Goal: Transaction & Acquisition: Purchase product/service

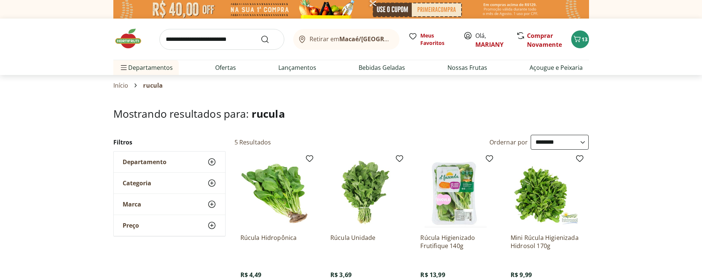
select select "**********"
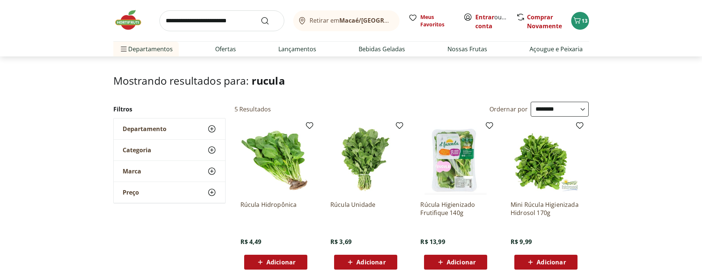
click at [198, 22] on input "search" at bounding box center [222, 20] width 125 height 21
type input "****"
click at [261, 16] on button "Submit Search" at bounding box center [270, 20] width 18 height 9
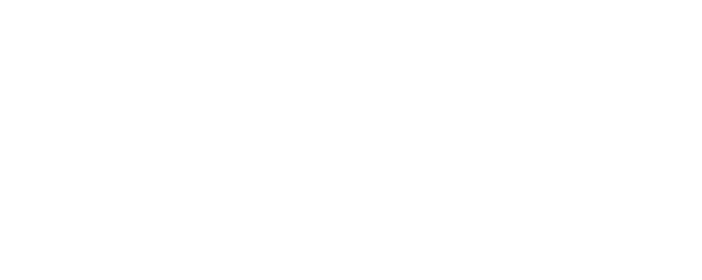
select select "**********"
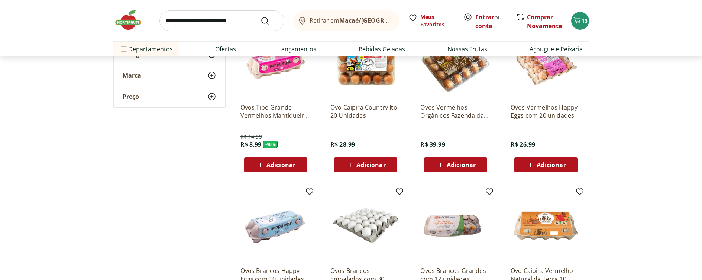
scroll to position [215, 0]
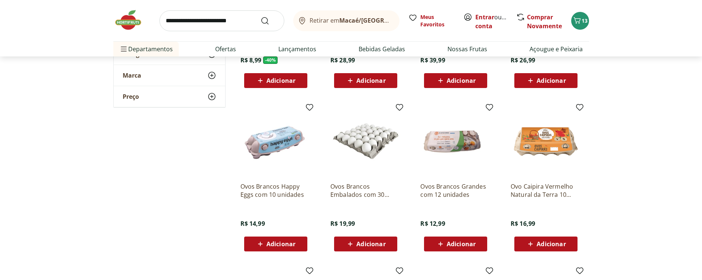
click at [358, 244] on span "Adicionar" at bounding box center [371, 244] width 29 height 6
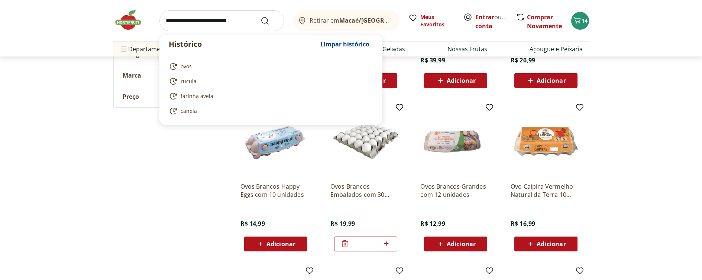
click at [212, 16] on input "search" at bounding box center [222, 20] width 125 height 21
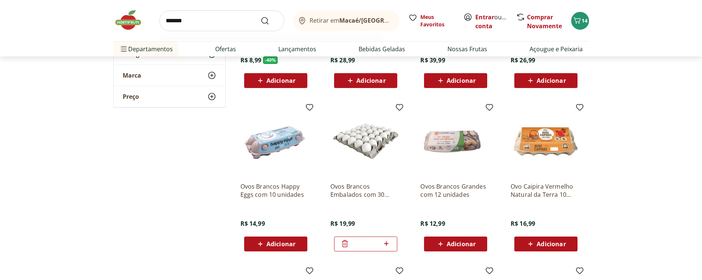
type input "*******"
click at [261, 16] on button "Submit Search" at bounding box center [270, 20] width 18 height 9
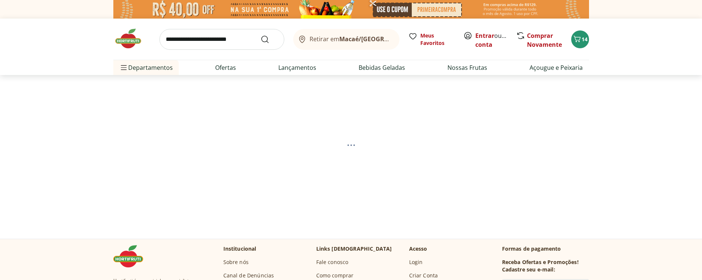
select select "**********"
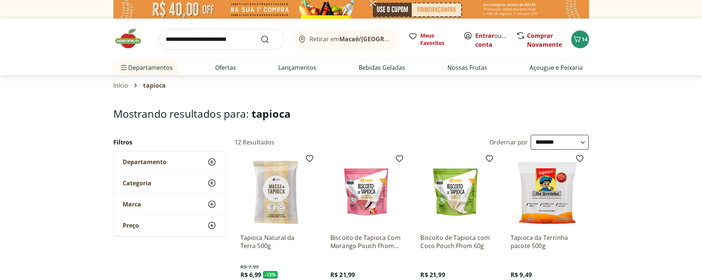
scroll to position [73, 0]
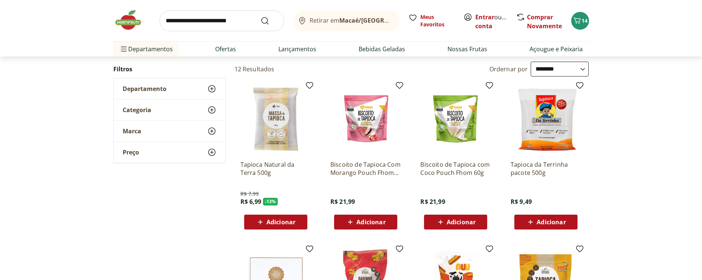
click at [275, 224] on span "Adicionar" at bounding box center [281, 222] width 29 height 6
click at [214, 19] on input "search" at bounding box center [222, 20] width 125 height 21
type input "********"
click at [261, 16] on button "Submit Search" at bounding box center [270, 20] width 18 height 9
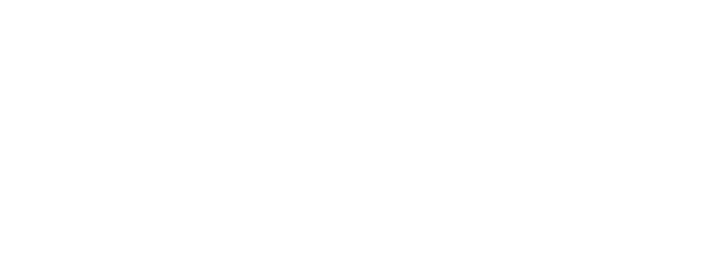
select select "**********"
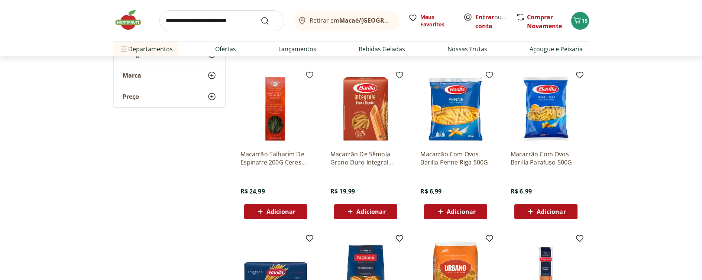
scroll to position [252, 0]
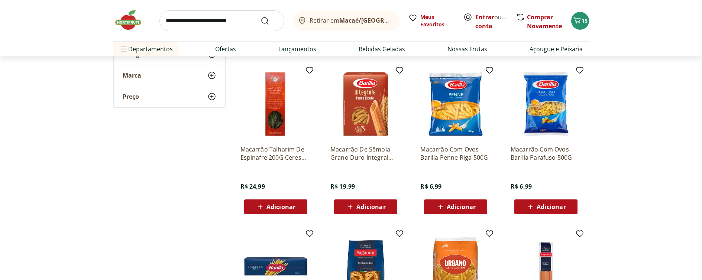
click at [457, 209] on span "Adicionar" at bounding box center [461, 207] width 29 height 6
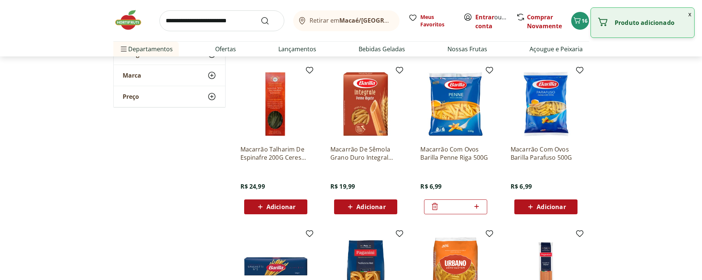
scroll to position [372, 0]
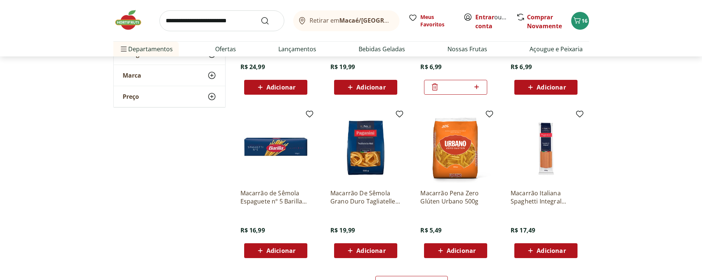
click at [459, 250] on span "Adicionar" at bounding box center [461, 251] width 29 height 6
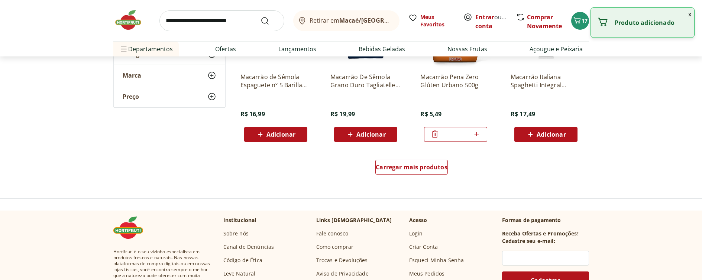
scroll to position [526, 0]
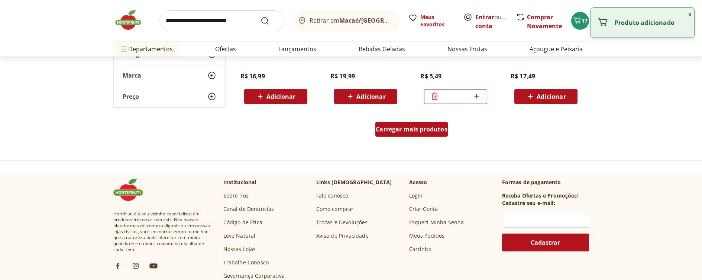
click at [418, 130] on span "Carregar mais produtos" at bounding box center [412, 129] width 72 height 6
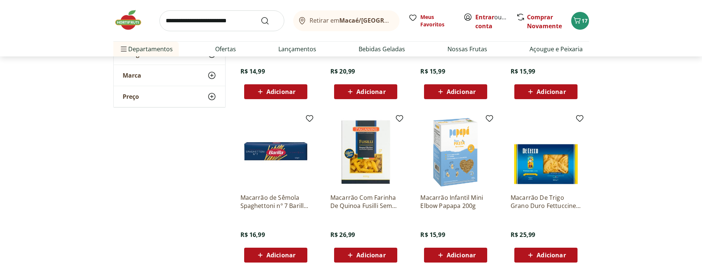
scroll to position [891, 0]
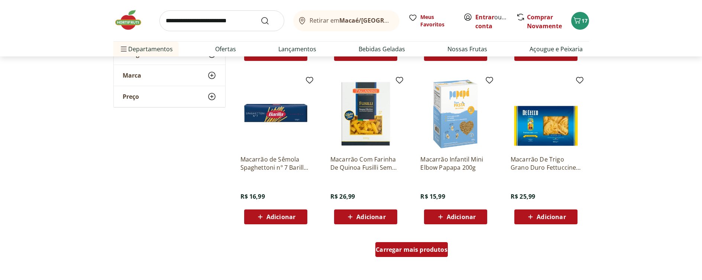
click at [424, 245] on div "Carregar mais produtos" at bounding box center [412, 249] width 73 height 15
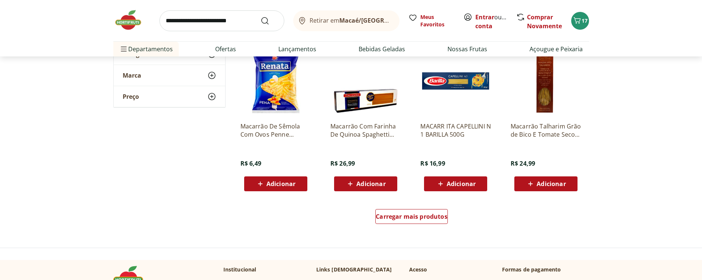
scroll to position [1447, 0]
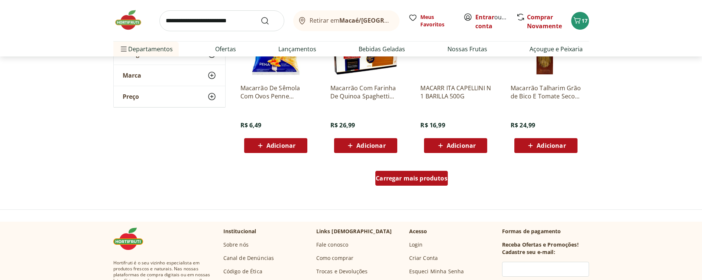
click at [402, 176] on span "Carregar mais produtos" at bounding box center [412, 179] width 72 height 6
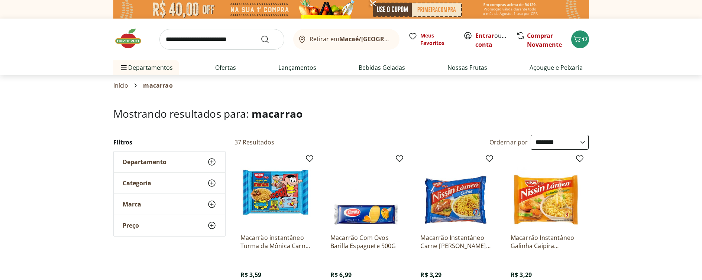
click at [129, 39] on img at bounding box center [131, 39] width 37 height 22
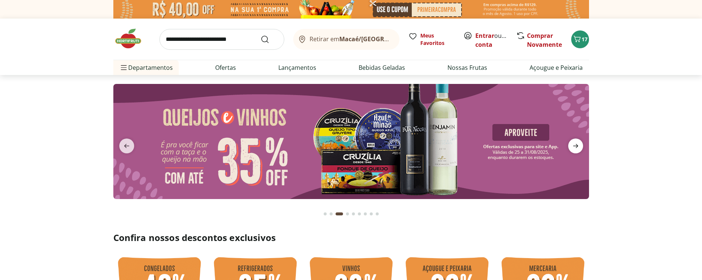
click at [577, 143] on icon "next" at bounding box center [576, 146] width 9 height 9
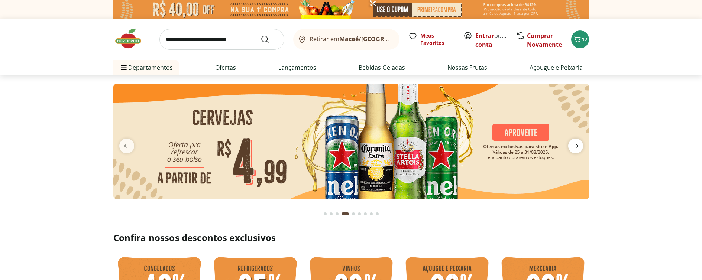
click at [577, 143] on icon "next" at bounding box center [576, 146] width 9 height 9
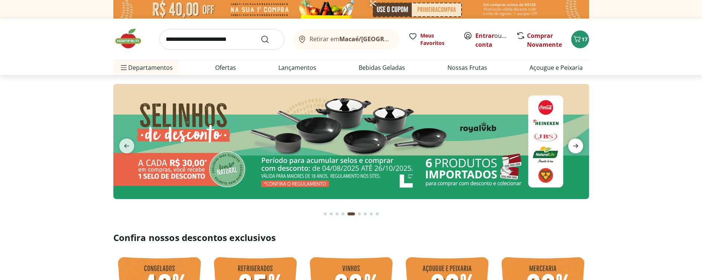
click at [577, 143] on icon "next" at bounding box center [576, 146] width 9 height 9
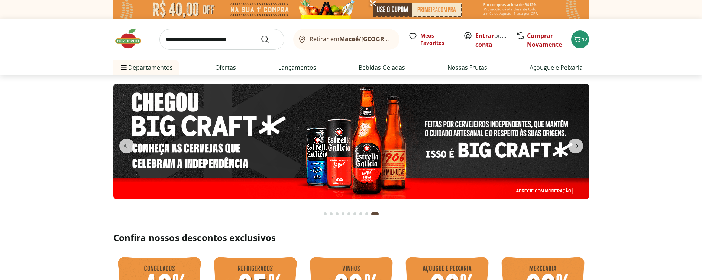
click at [193, 47] on input "search" at bounding box center [222, 39] width 125 height 21
type input "******"
click at [261, 35] on button "Submit Search" at bounding box center [270, 39] width 18 height 9
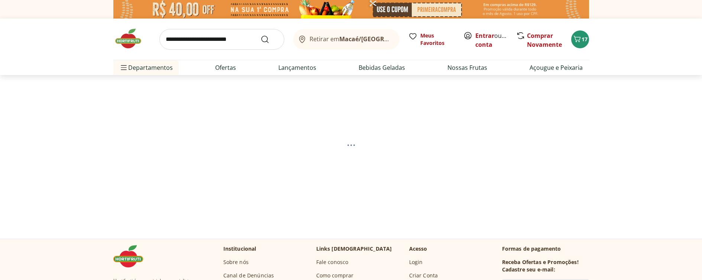
select select "**********"
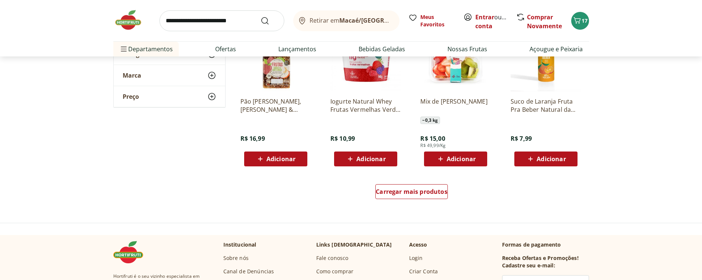
scroll to position [502, 0]
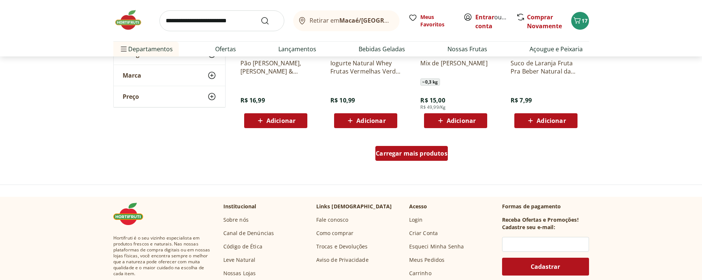
click at [439, 160] on div "Carregar mais produtos" at bounding box center [412, 153] width 73 height 15
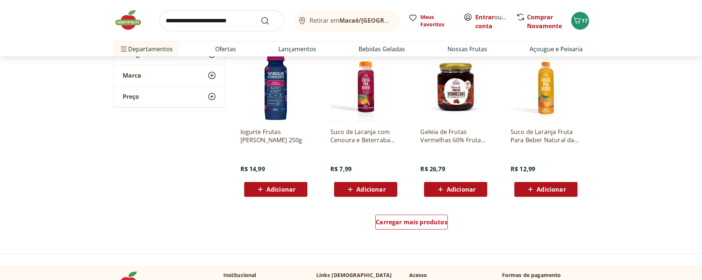
scroll to position [956, 0]
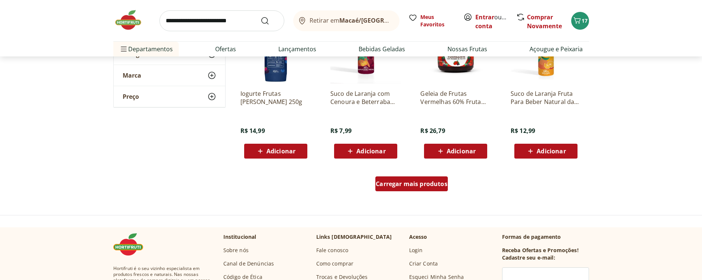
click at [399, 183] on span "Carregar mais produtos" at bounding box center [412, 184] width 72 height 6
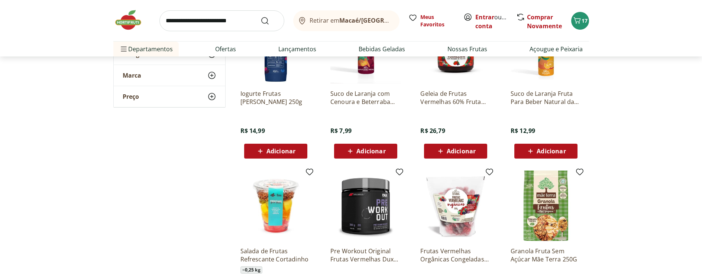
scroll to position [995, 0]
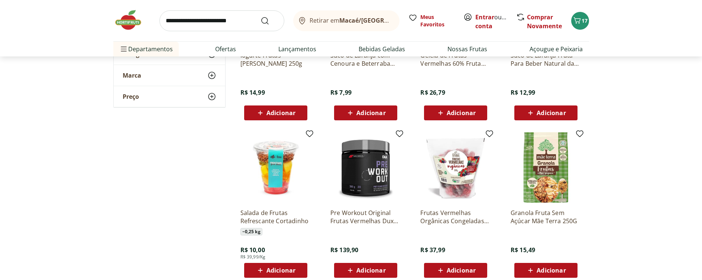
click at [235, 23] on input "search" at bounding box center [222, 20] width 125 height 21
type input "**********"
click at [261, 16] on button "Submit Search" at bounding box center [270, 20] width 18 height 9
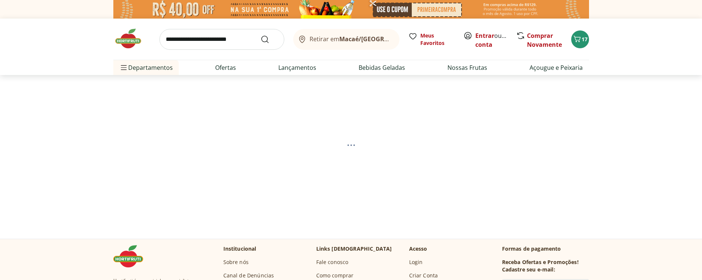
select select "**********"
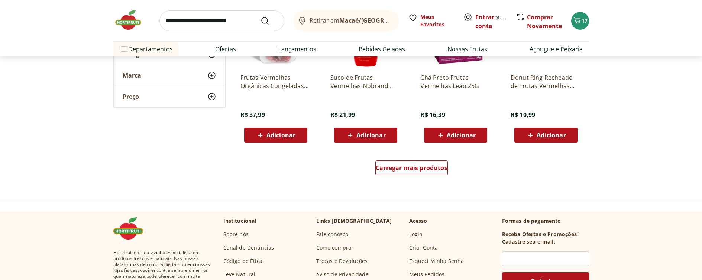
scroll to position [518, 0]
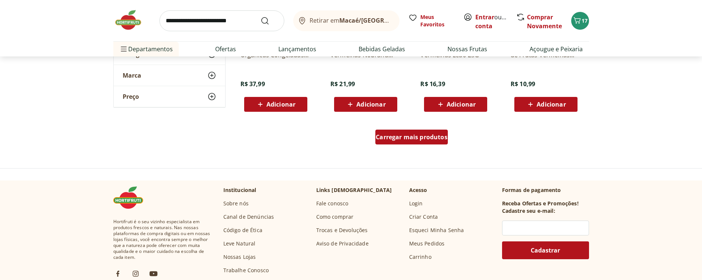
click at [406, 142] on div "Carregar mais produtos" at bounding box center [412, 137] width 73 height 15
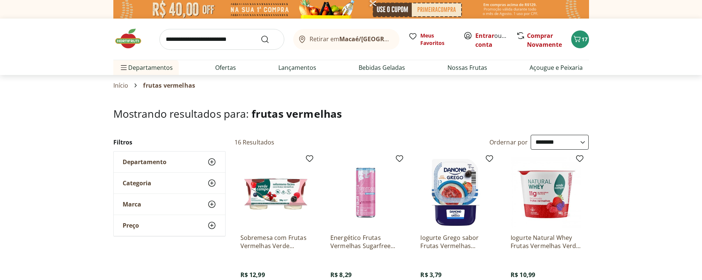
click at [206, 45] on input "search" at bounding box center [222, 39] width 125 height 21
type input "*******"
click at [261, 35] on button "Submit Search" at bounding box center [270, 39] width 18 height 9
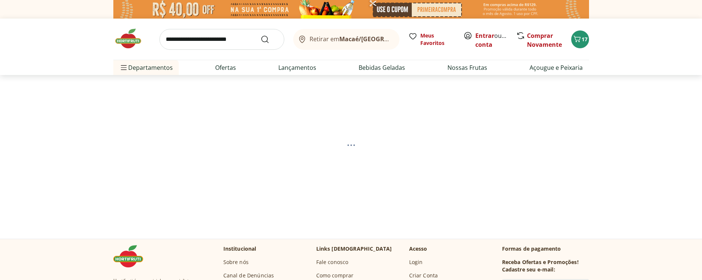
select select "**********"
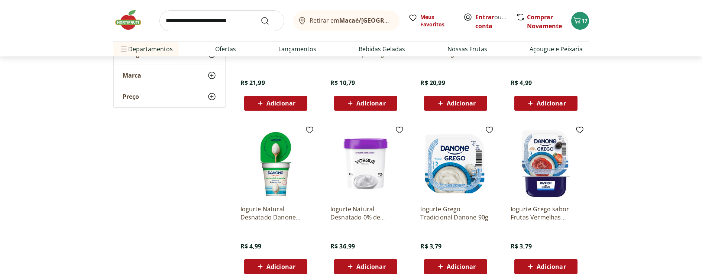
scroll to position [754, 0]
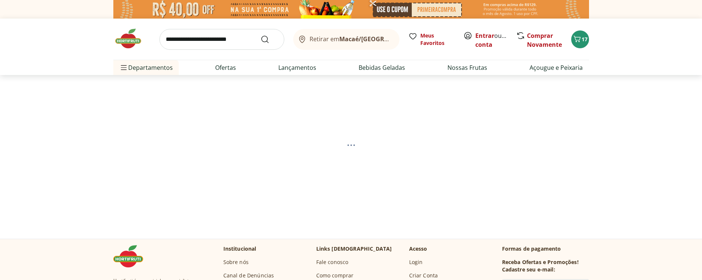
select select "**********"
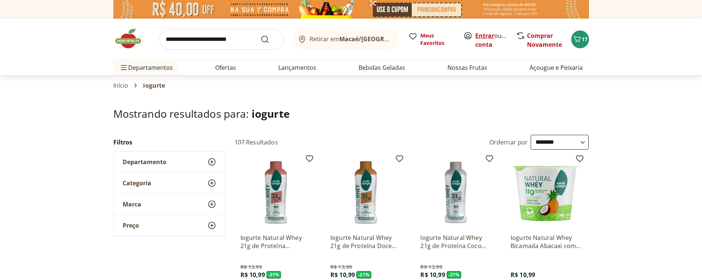
click at [491, 35] on link "Entrar" at bounding box center [485, 36] width 19 height 8
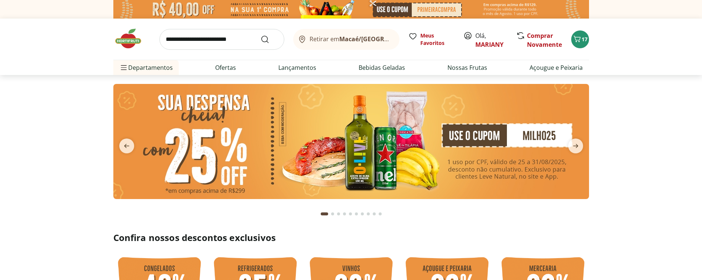
click at [215, 38] on input "search" at bounding box center [222, 39] width 125 height 21
type input "*******"
click at [261, 35] on button "Submit Search" at bounding box center [270, 39] width 18 height 9
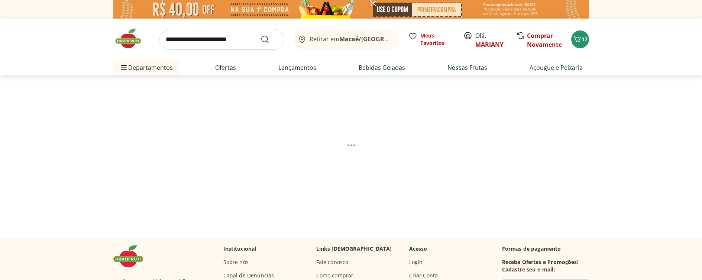
select select "**********"
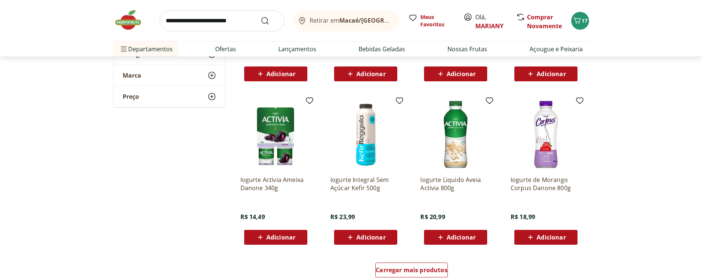
scroll to position [458, 0]
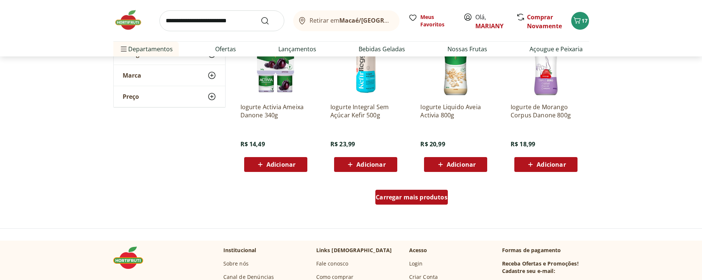
click at [409, 194] on span "Carregar mais produtos" at bounding box center [412, 197] width 72 height 6
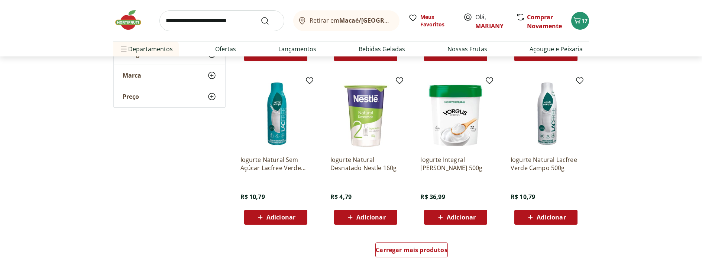
scroll to position [900, 0]
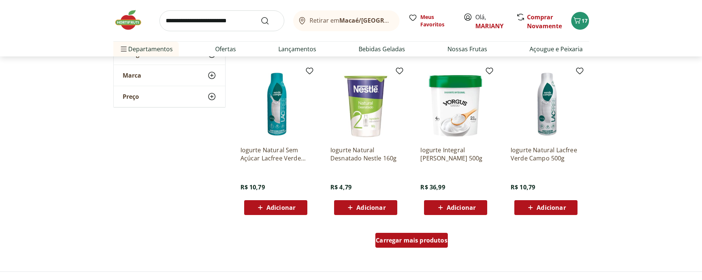
click at [417, 238] on span "Carregar mais produtos" at bounding box center [412, 241] width 72 height 6
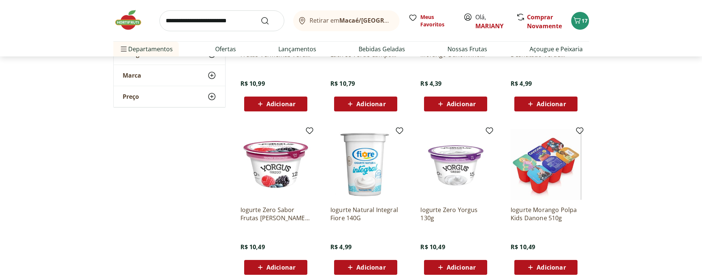
scroll to position [1453, 0]
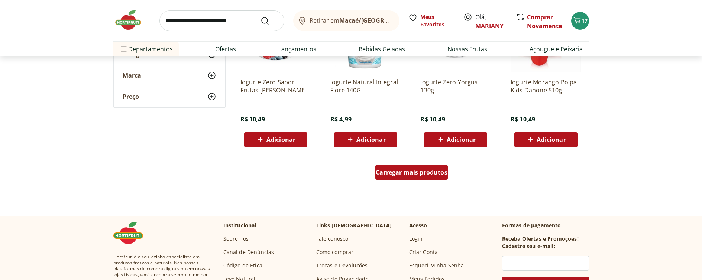
click at [409, 173] on span "Carregar mais produtos" at bounding box center [412, 173] width 72 height 6
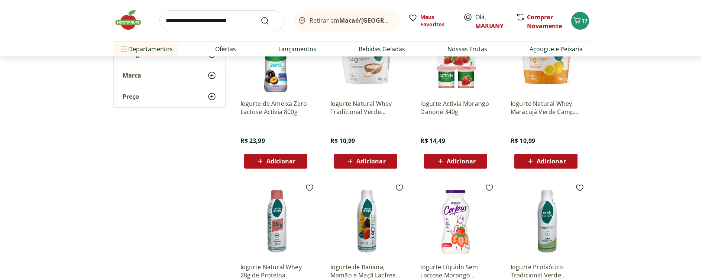
scroll to position [1881, 0]
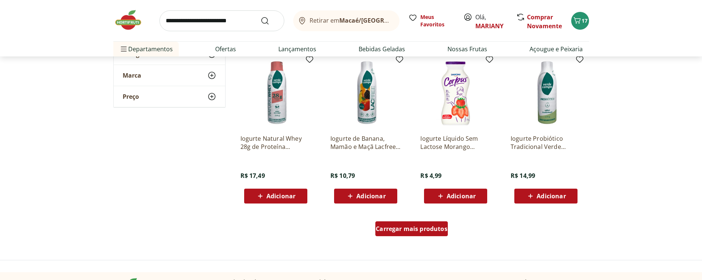
click at [412, 235] on div "Carregar mais produtos" at bounding box center [412, 229] width 73 height 15
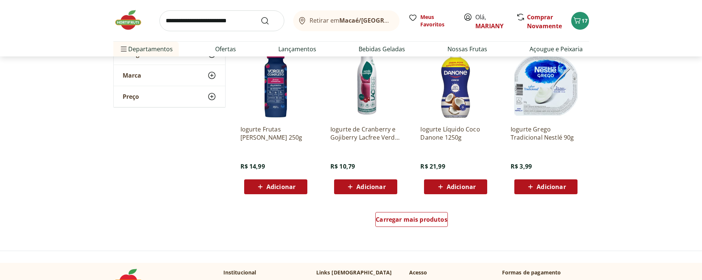
scroll to position [2411, 0]
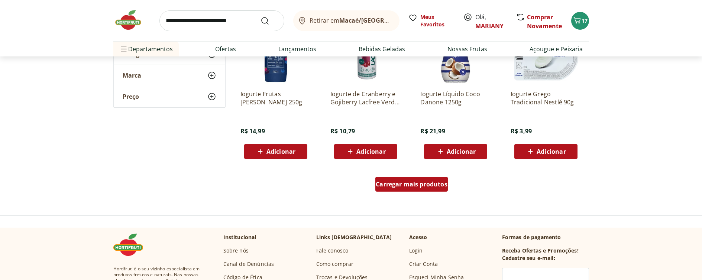
click at [416, 184] on span "Carregar mais produtos" at bounding box center [412, 184] width 72 height 6
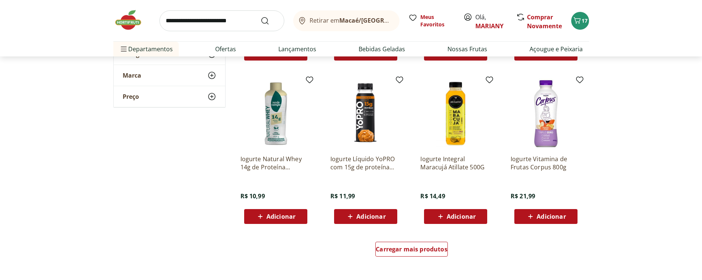
scroll to position [2866, 0]
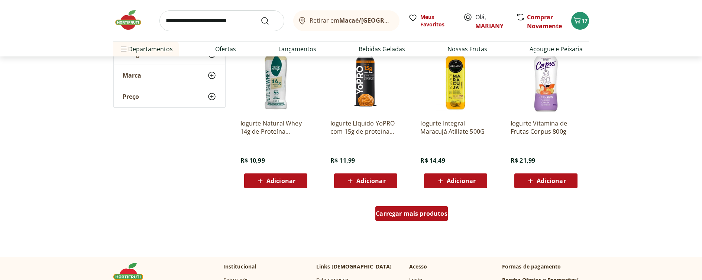
click at [422, 208] on div "Carregar mais produtos" at bounding box center [412, 213] width 73 height 15
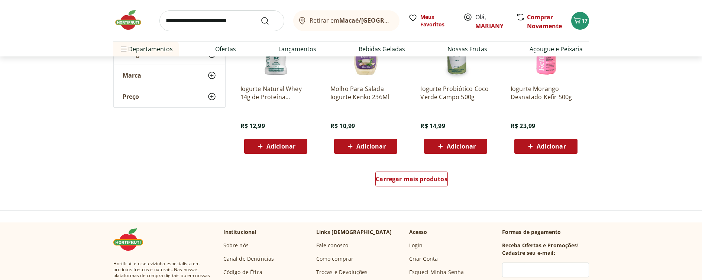
scroll to position [3405, 0]
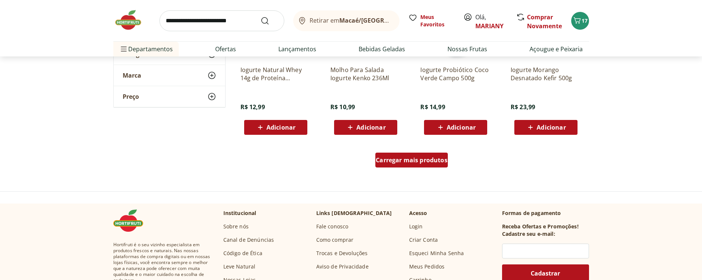
click at [412, 158] on span "Carregar mais produtos" at bounding box center [412, 160] width 72 height 6
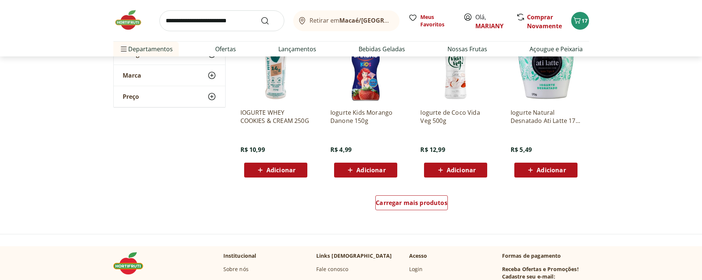
scroll to position [3852, 0]
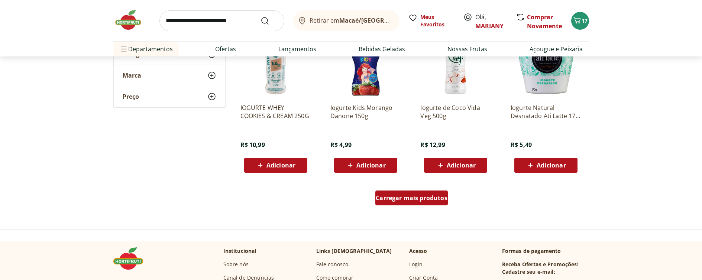
click at [407, 200] on span "Carregar mais produtos" at bounding box center [412, 198] width 72 height 6
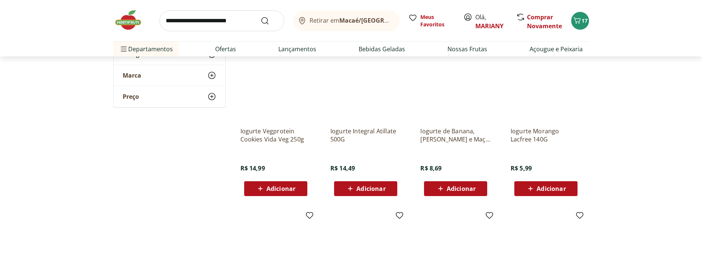
scroll to position [3948, 0]
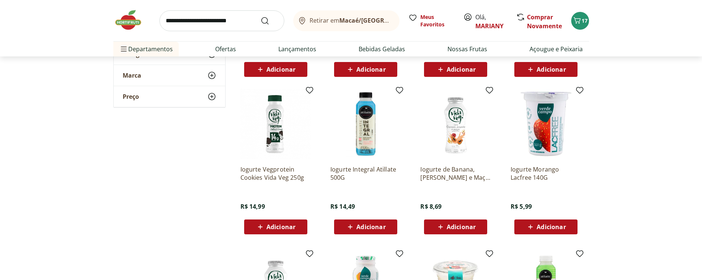
click at [541, 225] on span "Adicionar" at bounding box center [551, 227] width 29 height 6
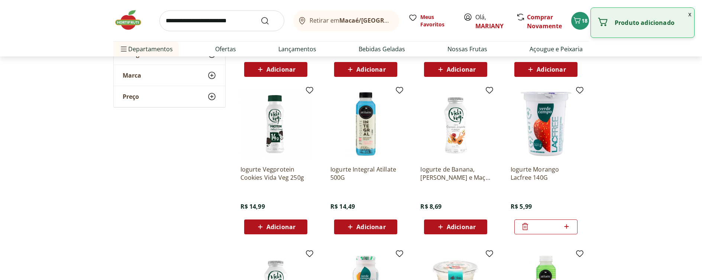
click at [569, 227] on icon at bounding box center [566, 226] width 9 height 9
type input "*"
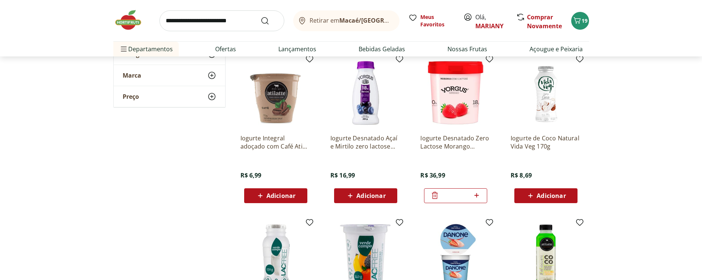
scroll to position [2971, 0]
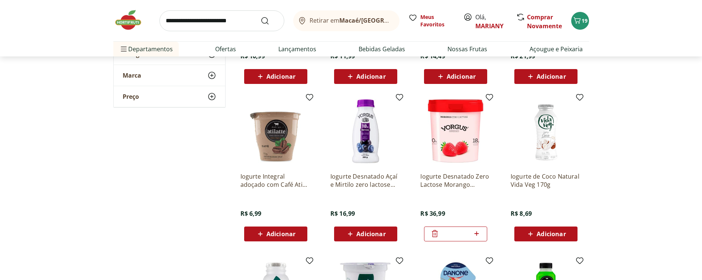
click at [377, 231] on span "Adicionar" at bounding box center [371, 234] width 29 height 6
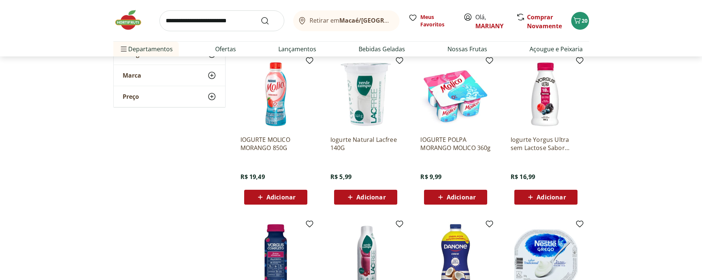
scroll to position [2161, 0]
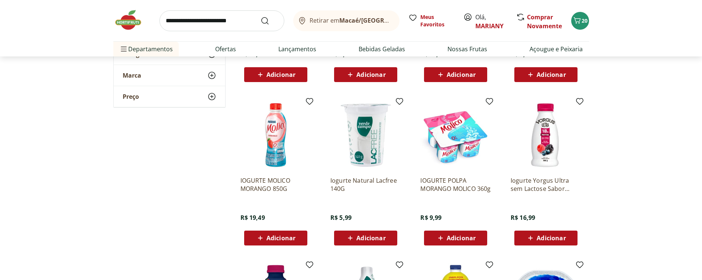
click at [369, 238] on span "Adicionar" at bounding box center [371, 238] width 29 height 6
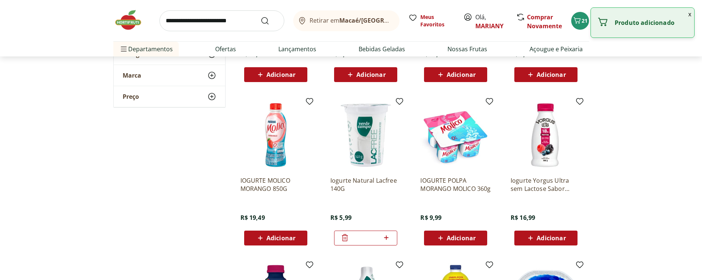
click at [388, 235] on icon at bounding box center [386, 238] width 9 height 9
click at [388, 237] on icon at bounding box center [386, 238] width 9 height 9
type input "*"
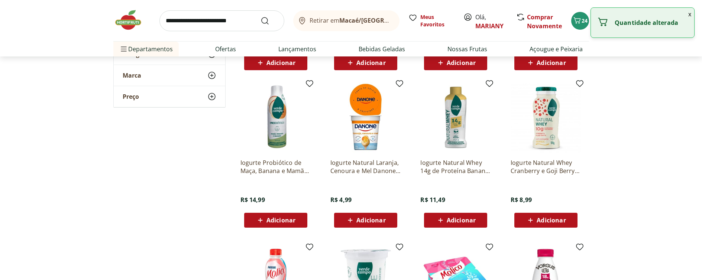
scroll to position [1938, 0]
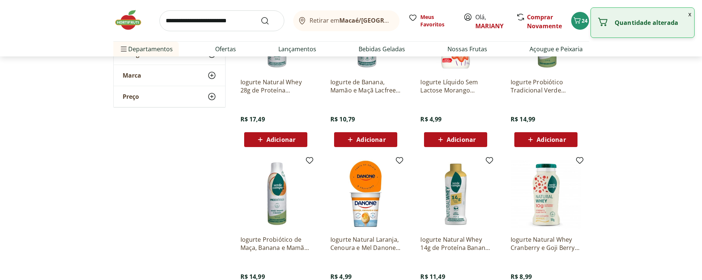
click at [214, 24] on input "search" at bounding box center [222, 20] width 125 height 21
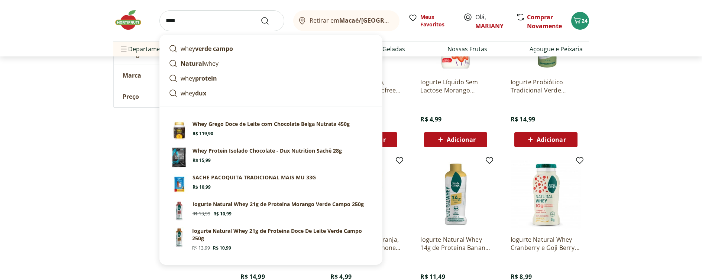
type input "****"
click at [261, 16] on button "Submit Search" at bounding box center [270, 20] width 18 height 9
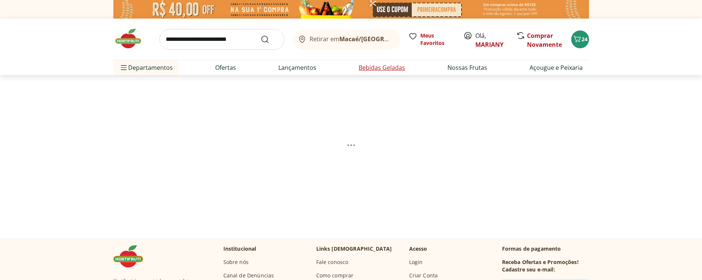
select select "**********"
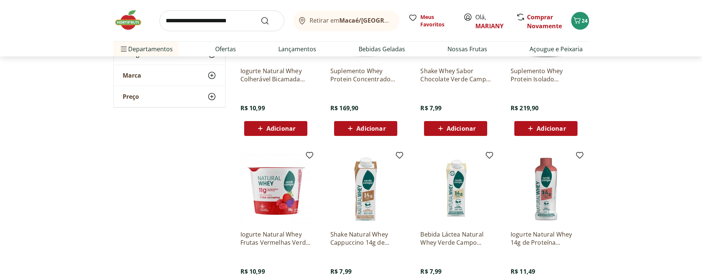
scroll to position [488, 0]
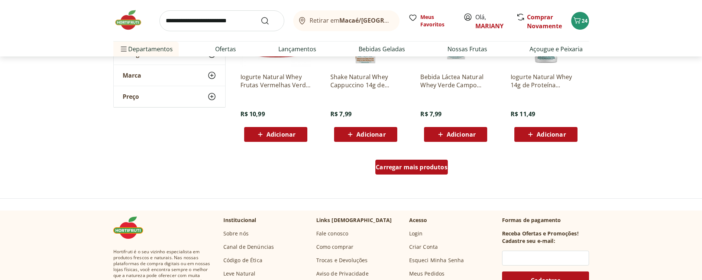
click at [415, 164] on span "Carregar mais produtos" at bounding box center [412, 167] width 72 height 6
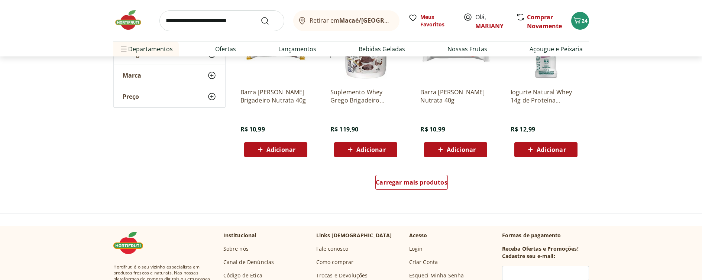
scroll to position [996, 0]
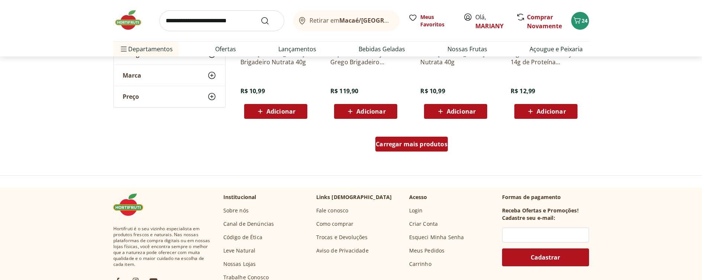
click at [395, 141] on span "Carregar mais produtos" at bounding box center [412, 144] width 72 height 6
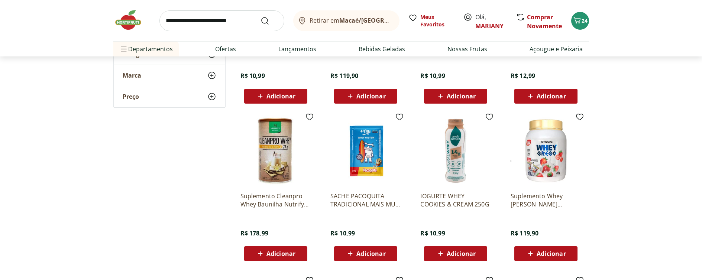
scroll to position [1021, 0]
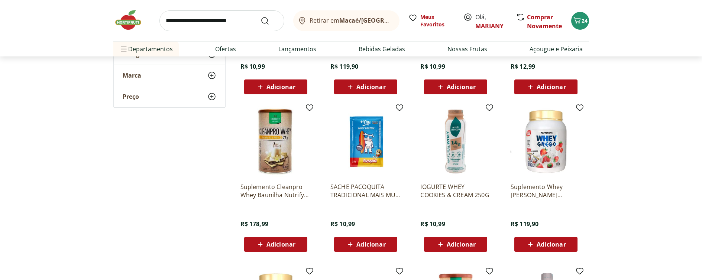
click at [367, 243] on span "Adicionar" at bounding box center [371, 245] width 29 height 6
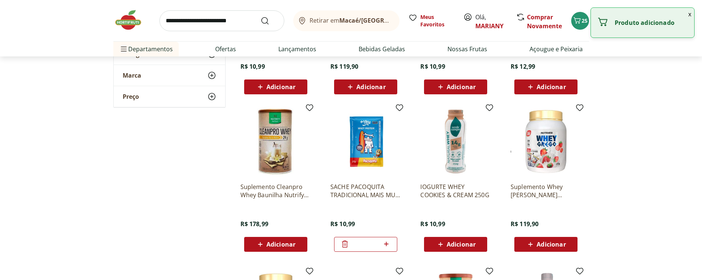
click at [387, 244] on icon at bounding box center [386, 244] width 9 height 9
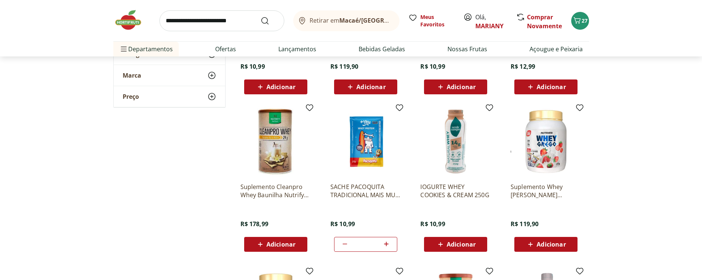
click at [390, 242] on icon at bounding box center [386, 244] width 9 height 9
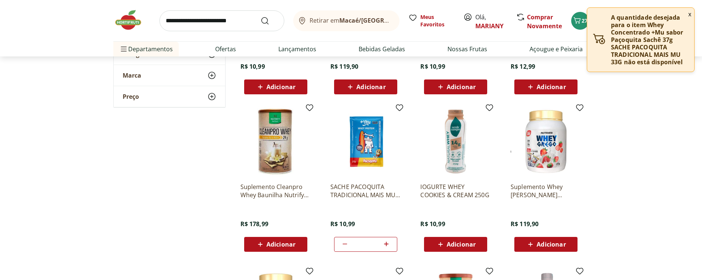
click at [341, 243] on icon at bounding box center [345, 244] width 9 height 9
type input "*"
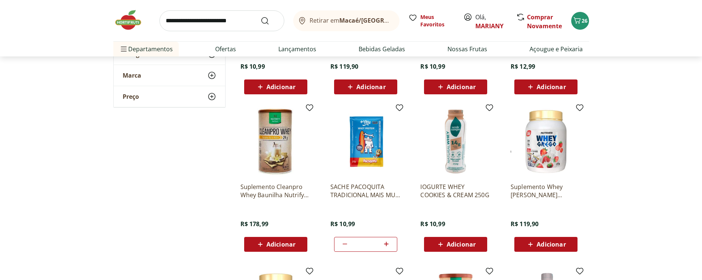
click at [211, 22] on input "search" at bounding box center [222, 20] width 125 height 21
type input "*********"
click at [261, 16] on button "Submit Search" at bounding box center [270, 20] width 18 height 9
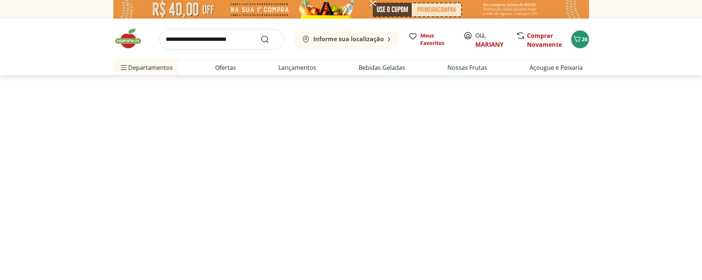
select select "**********"
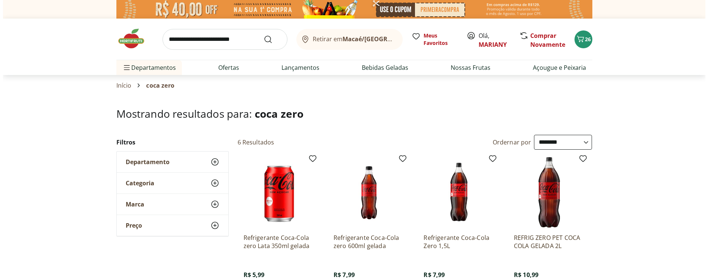
scroll to position [69, 0]
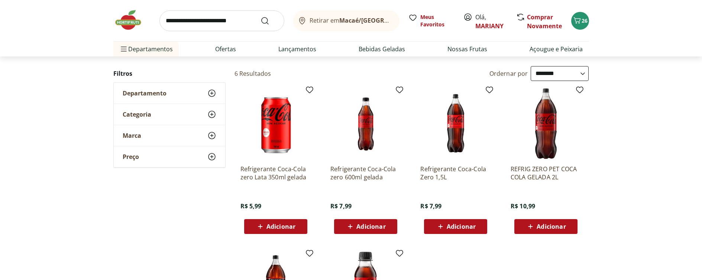
click at [290, 224] on span "Adicionar" at bounding box center [281, 227] width 29 height 6
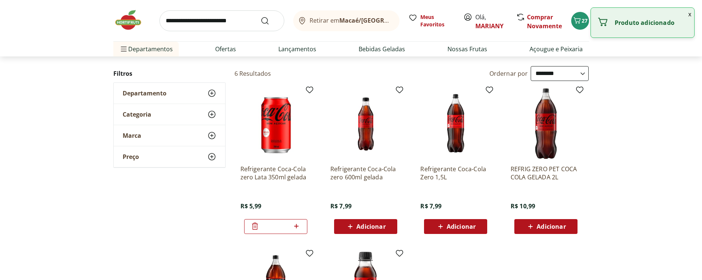
click at [296, 226] on icon at bounding box center [297, 226] width 4 height 4
click at [299, 225] on icon at bounding box center [296, 226] width 9 height 9
type input "*"
click at [576, 19] on icon "Carrinho" at bounding box center [577, 20] width 9 height 9
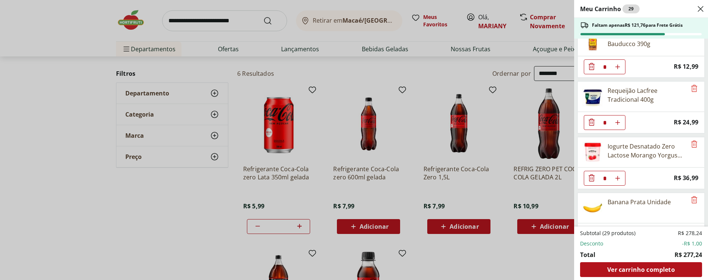
scroll to position [87, 0]
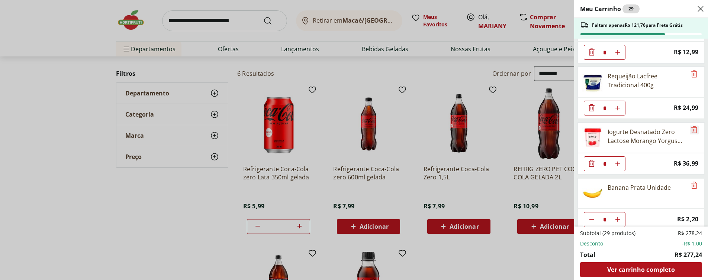
click at [691, 130] on icon "Remove" at bounding box center [694, 129] width 9 height 9
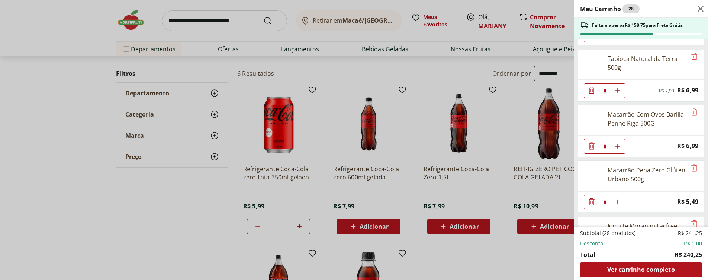
scroll to position [450, 0]
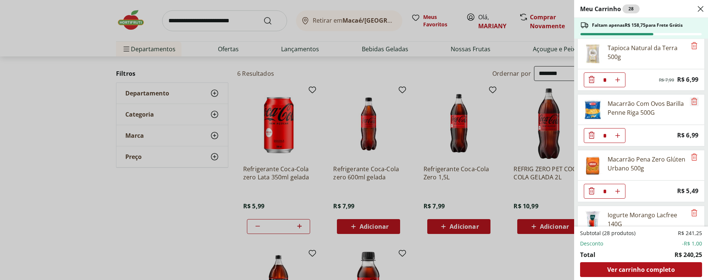
click at [692, 100] on icon "Remove" at bounding box center [694, 101] width 9 height 9
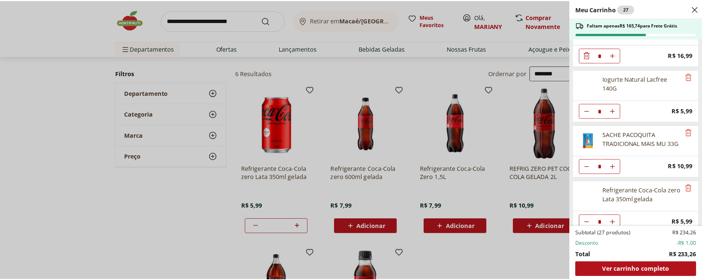
scroll to position [652, 0]
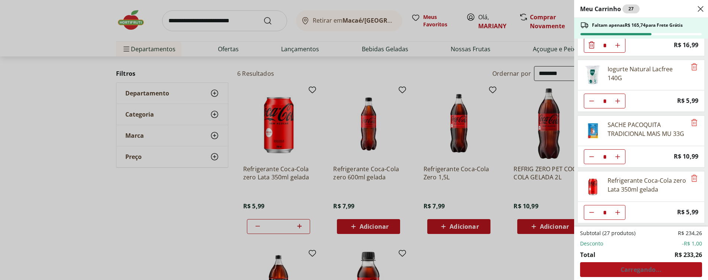
click at [208, 22] on div "Meu Carrinho 27 Faltam apenas R$ 165,74 para Frete Grátis Pão Tortilha Fit Rap …" at bounding box center [354, 140] width 708 height 280
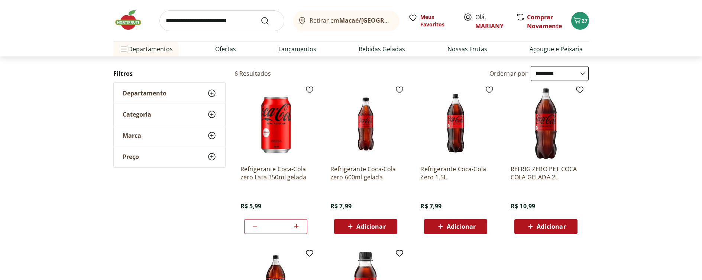
click at [209, 20] on input "search" at bounding box center [222, 20] width 125 height 21
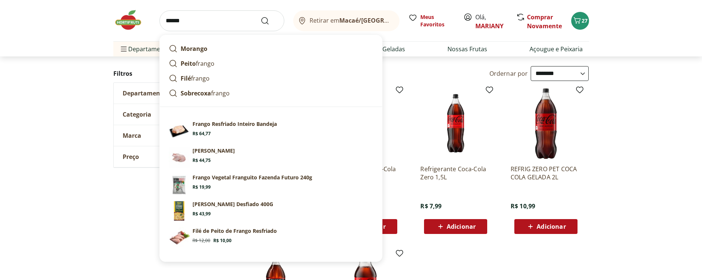
type input "******"
click at [261, 16] on button "Submit Search" at bounding box center [270, 20] width 18 height 9
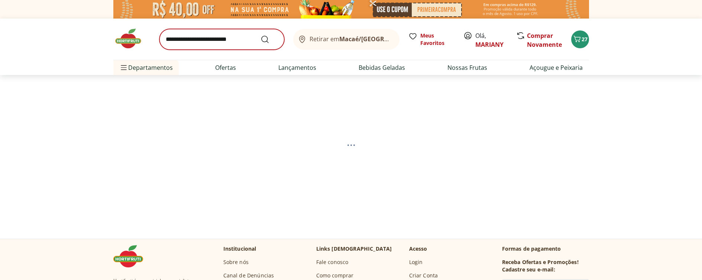
select select "**********"
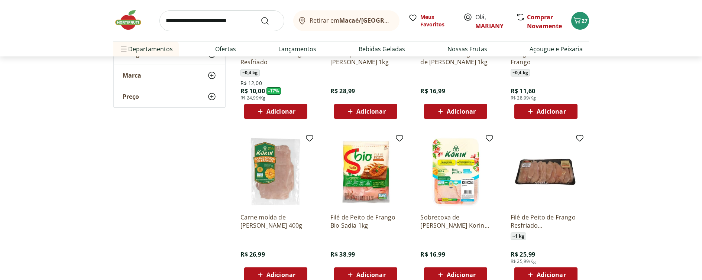
scroll to position [94, 0]
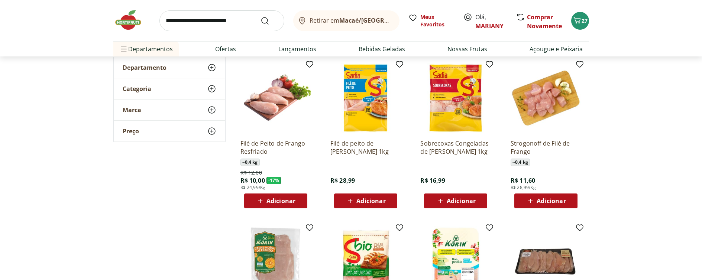
click at [184, 15] on input "search" at bounding box center [222, 20] width 125 height 21
type input "**********"
click at [261, 16] on button "Submit Search" at bounding box center [270, 20] width 18 height 9
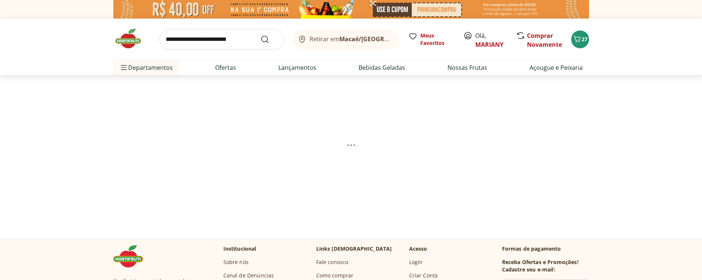
select select "**********"
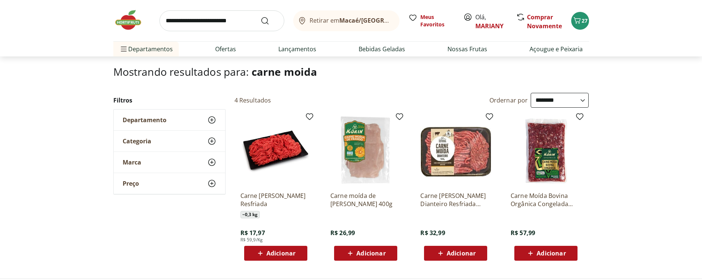
scroll to position [47, 0]
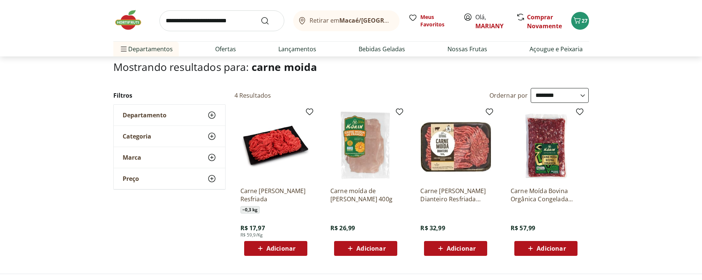
click at [437, 163] on img at bounding box center [456, 145] width 71 height 71
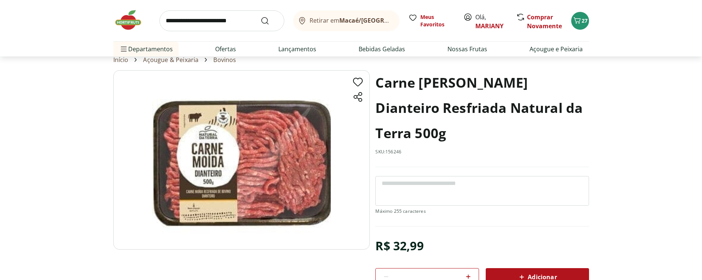
scroll to position [30, 0]
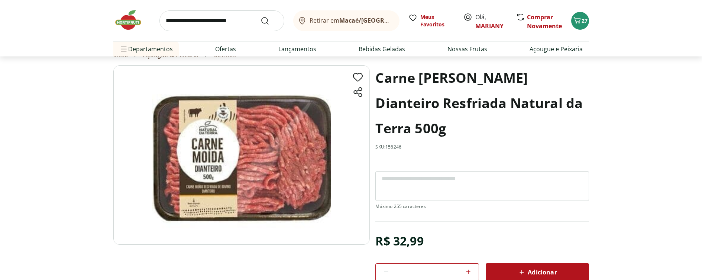
click at [512, 267] on div "Adicionar" at bounding box center [537, 272] width 91 height 13
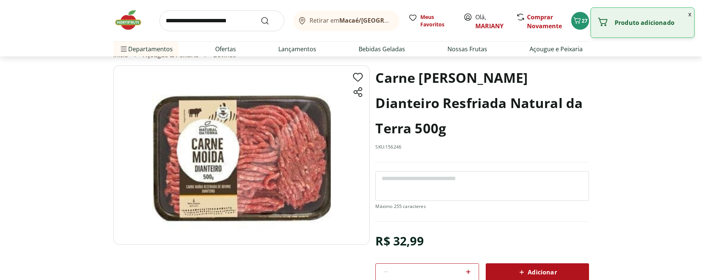
click at [199, 20] on input "search" at bounding box center [222, 20] width 125 height 21
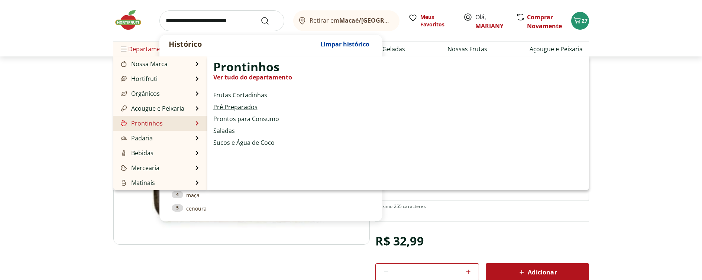
click at [245, 109] on link "Pré Preparados" at bounding box center [235, 107] width 44 height 9
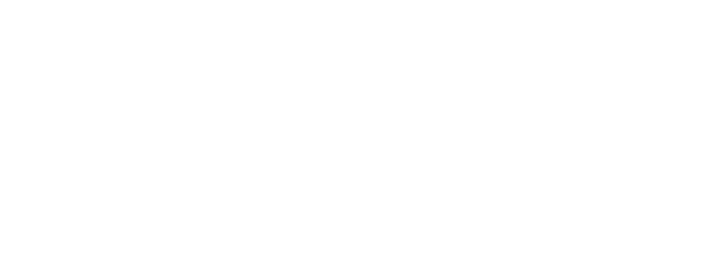
select select "**********"
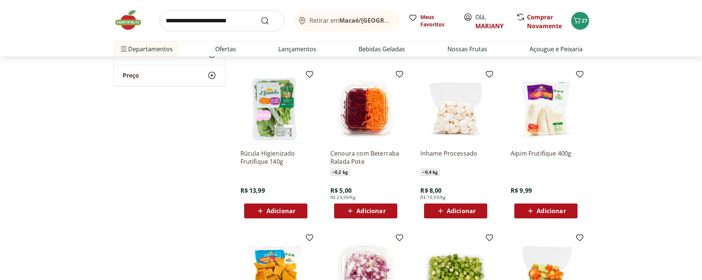
scroll to position [226, 0]
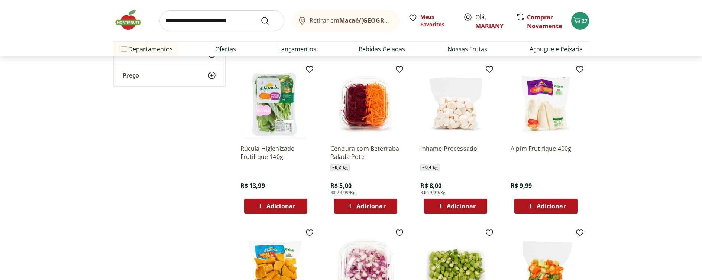
click at [284, 203] on span "Adicionar" at bounding box center [281, 206] width 29 height 6
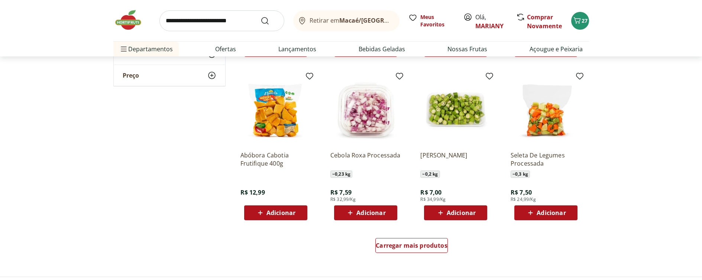
scroll to position [463, 0]
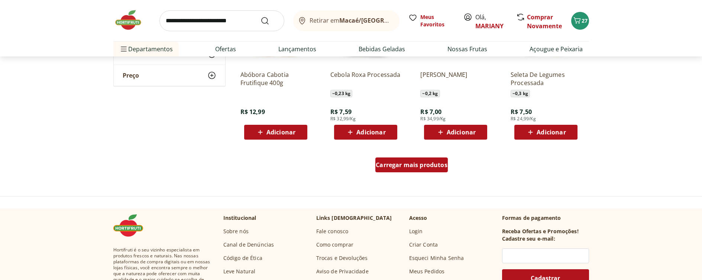
click at [406, 167] on span "Carregar mais produtos" at bounding box center [412, 165] width 72 height 6
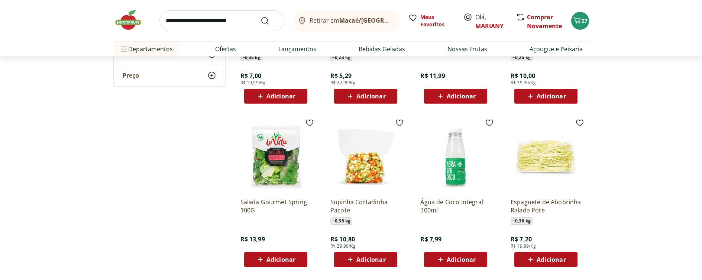
scroll to position [900, 0]
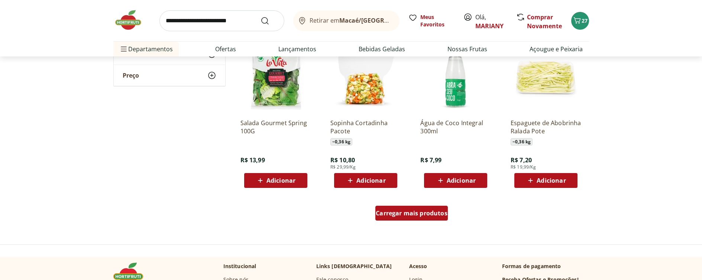
click at [411, 218] on div "Carregar mais produtos" at bounding box center [412, 213] width 73 height 15
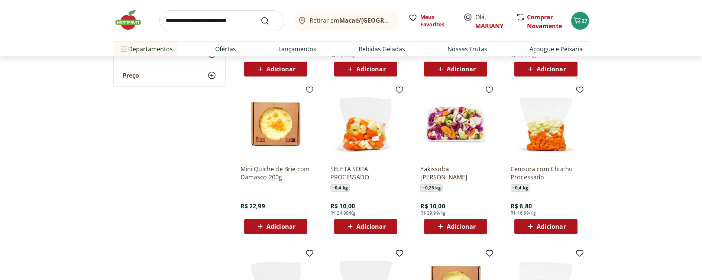
scroll to position [1021, 0]
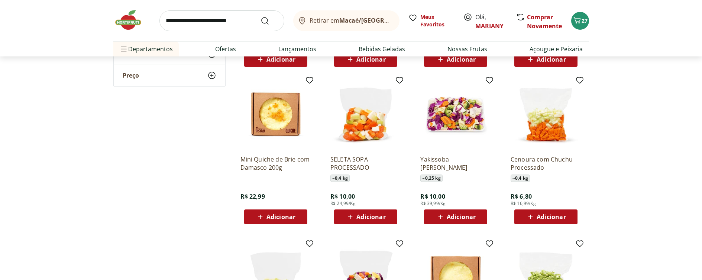
click at [455, 215] on span "Adicionar" at bounding box center [461, 217] width 29 height 6
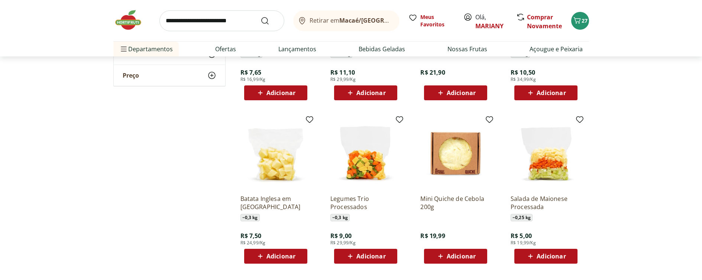
scroll to position [1353, 0]
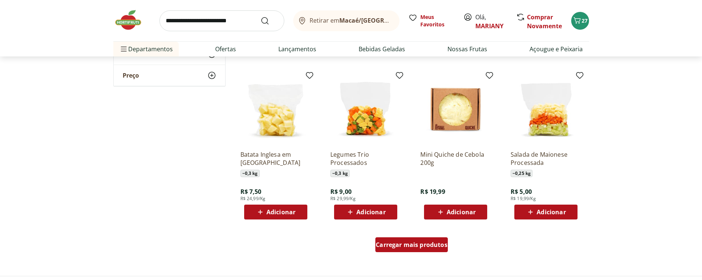
click at [415, 240] on div "Carregar mais produtos" at bounding box center [412, 245] width 73 height 15
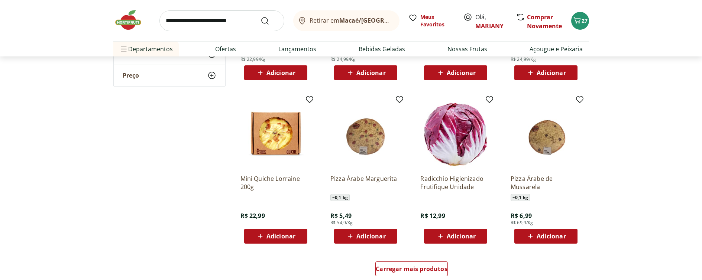
scroll to position [1852, 0]
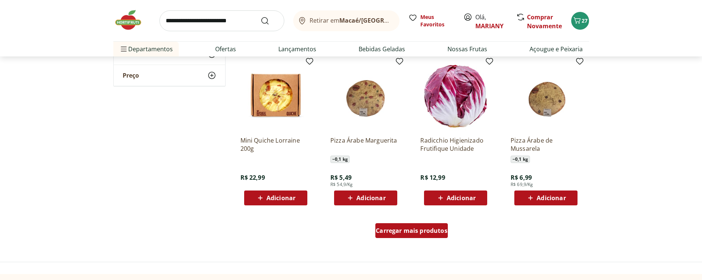
click at [415, 225] on div "Carregar mais produtos" at bounding box center [412, 230] width 73 height 15
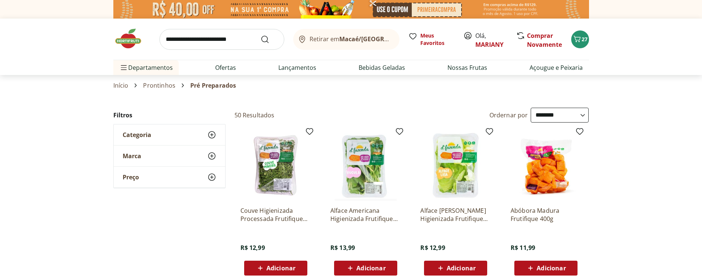
click at [121, 42] on img at bounding box center [131, 39] width 37 height 22
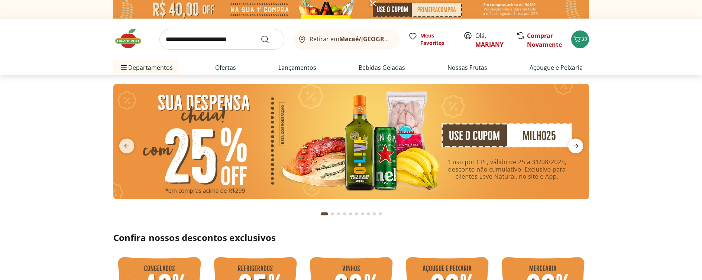
click at [575, 147] on icon "next" at bounding box center [575, 146] width 5 height 4
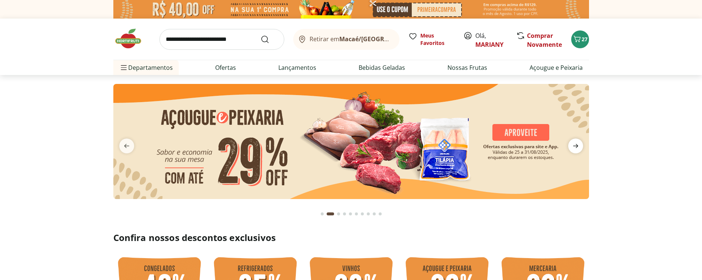
click at [575, 147] on icon "next" at bounding box center [575, 146] width 5 height 4
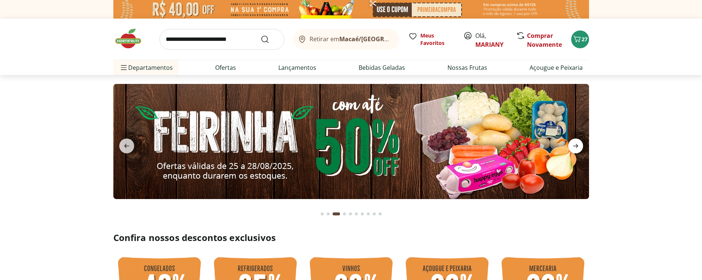
click at [575, 147] on icon "next" at bounding box center [575, 146] width 5 height 4
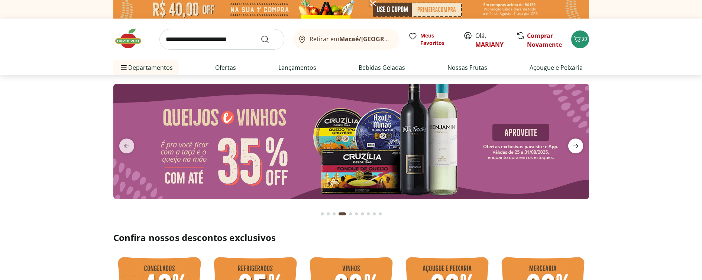
click at [575, 147] on icon "next" at bounding box center [575, 146] width 5 height 4
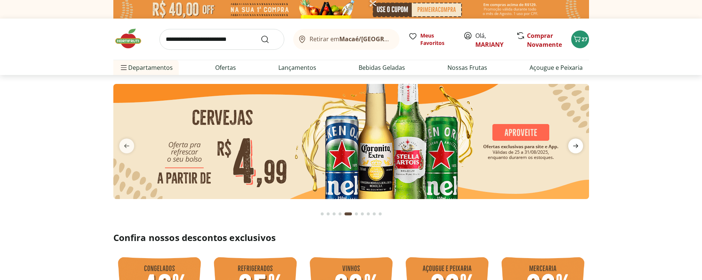
click at [575, 147] on icon "next" at bounding box center [575, 146] width 5 height 4
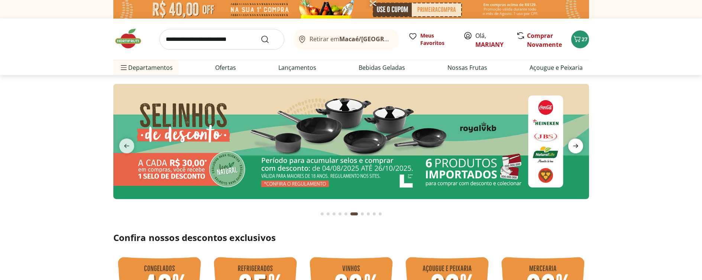
click at [575, 147] on icon "next" at bounding box center [575, 146] width 5 height 4
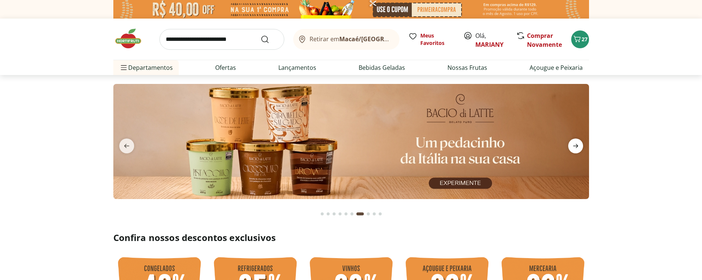
click at [575, 147] on icon "next" at bounding box center [575, 146] width 5 height 4
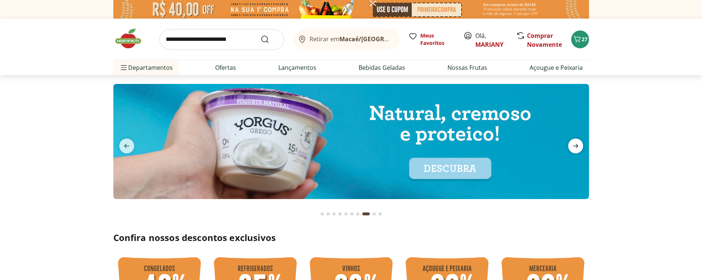
click at [575, 147] on icon "next" at bounding box center [575, 146] width 5 height 4
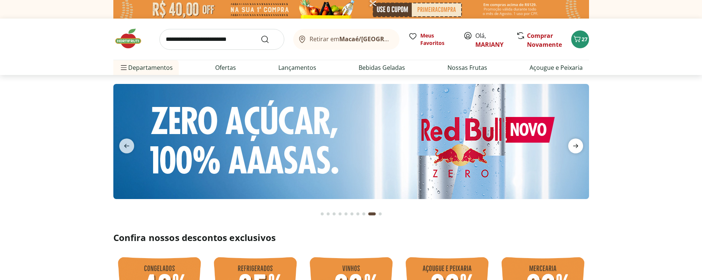
click at [575, 147] on icon "next" at bounding box center [575, 146] width 5 height 4
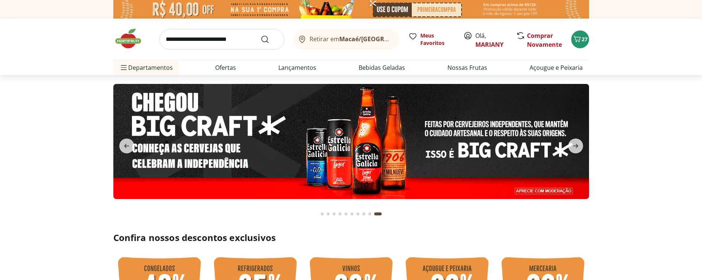
click at [570, 38] on div "Retirar em Macaé/RJ Meus Favoritos Olá, MARIANY Comprar Novamente 27" at bounding box center [351, 39] width 476 height 41
click at [580, 38] on icon "Carrinho" at bounding box center [577, 39] width 7 height 6
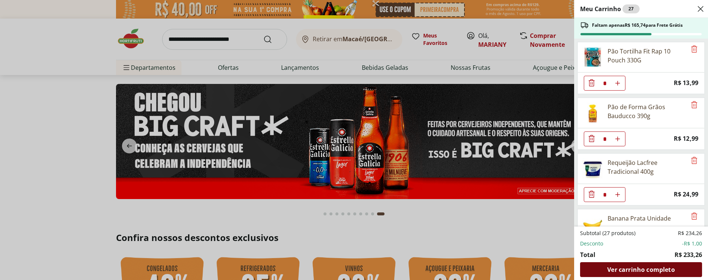
click at [612, 265] on div "Ver carrinho completo" at bounding box center [641, 270] width 122 height 15
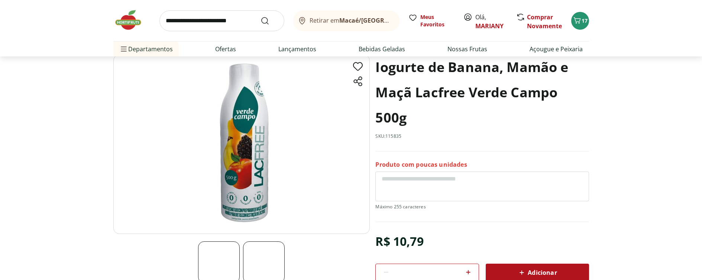
scroll to position [33, 0]
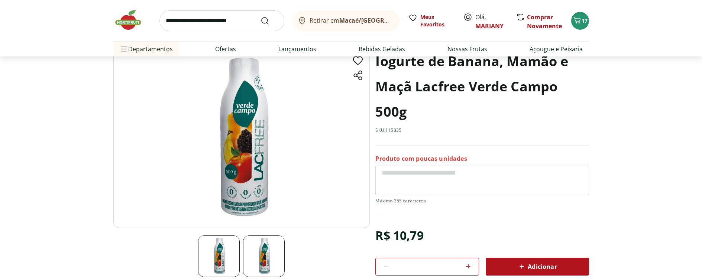
click at [261, 258] on img at bounding box center [264, 257] width 42 height 42
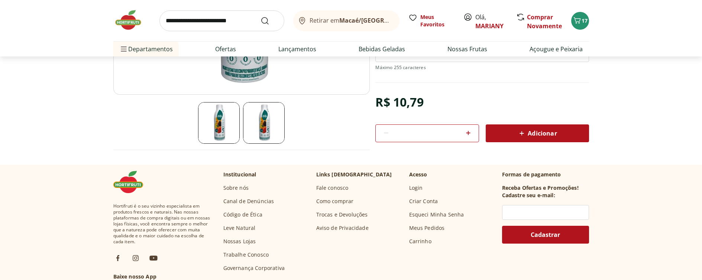
scroll to position [23, 0]
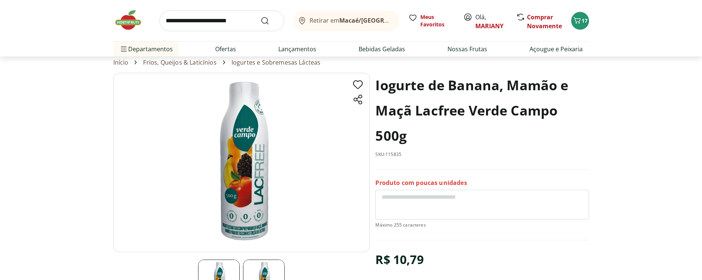
click at [238, 167] on img at bounding box center [241, 163] width 257 height 180
click at [244, 210] on img at bounding box center [241, 163] width 257 height 180
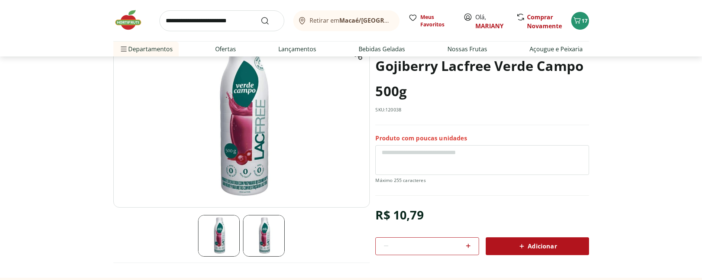
scroll to position [35, 0]
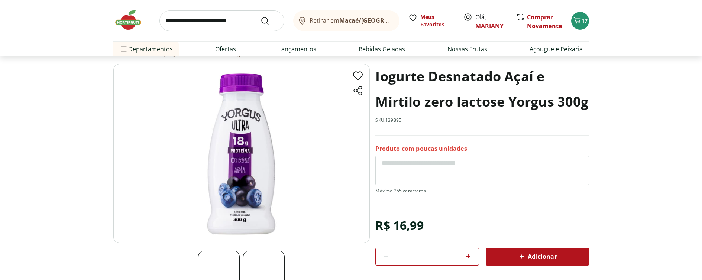
scroll to position [15, 0]
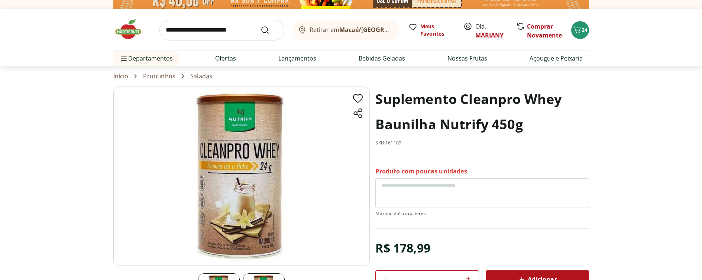
scroll to position [19, 0]
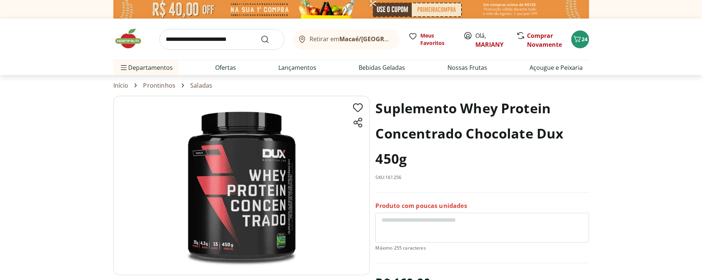
scroll to position [51, 0]
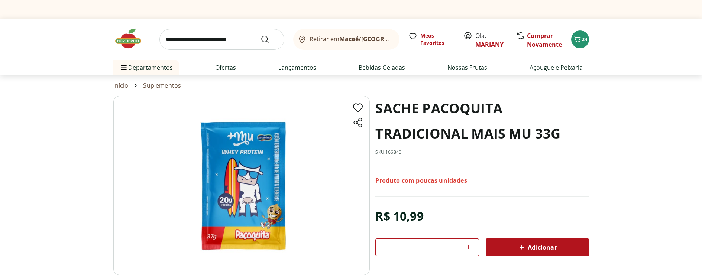
scroll to position [15, 0]
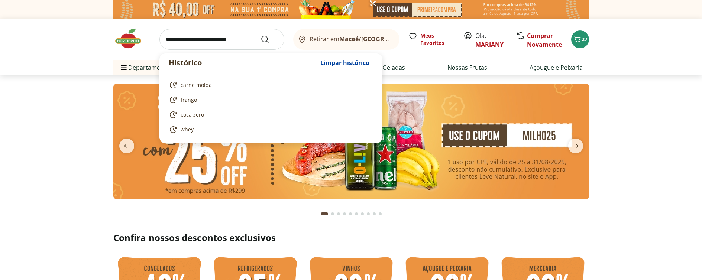
click at [194, 41] on input "search" at bounding box center [222, 39] width 125 height 21
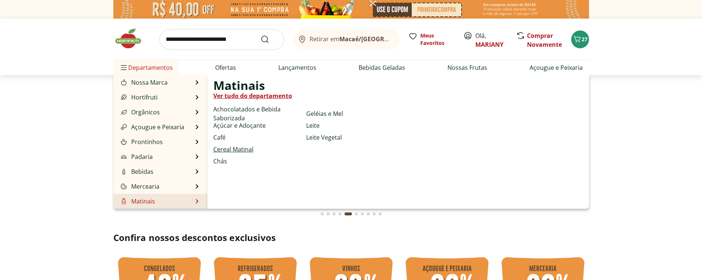
click at [241, 150] on link "Cereal Matinal" at bounding box center [233, 149] width 40 height 9
select select "**********"
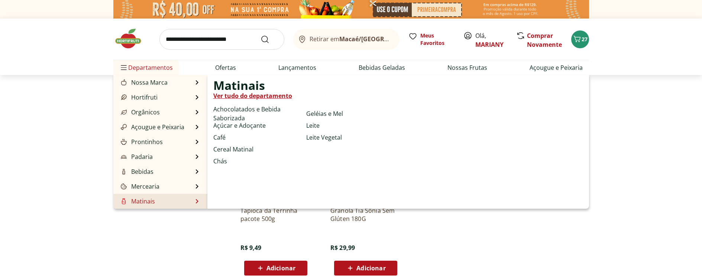
click at [158, 201] on li "Matinais Matinais Ver tudo do departamento Achocolatados e Bebida Saborizada Aç…" at bounding box center [160, 201] width 94 height 15
click at [149, 201] on link "Matinais" at bounding box center [137, 201] width 36 height 9
select select "**********"
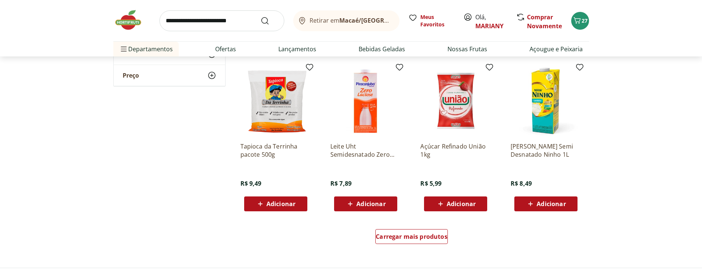
scroll to position [396, 0]
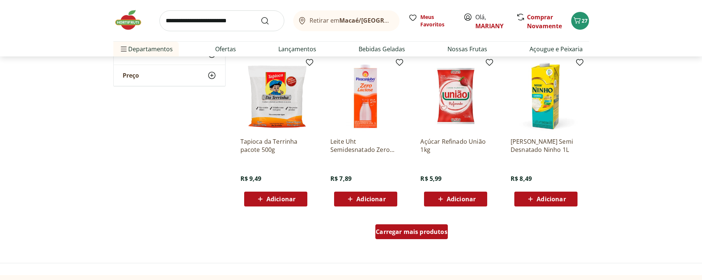
click at [419, 230] on span "Carregar mais produtos" at bounding box center [412, 232] width 72 height 6
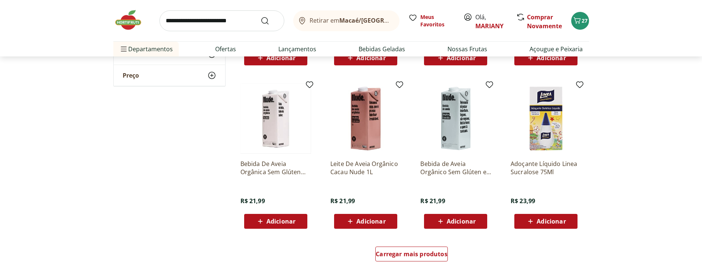
scroll to position [940, 0]
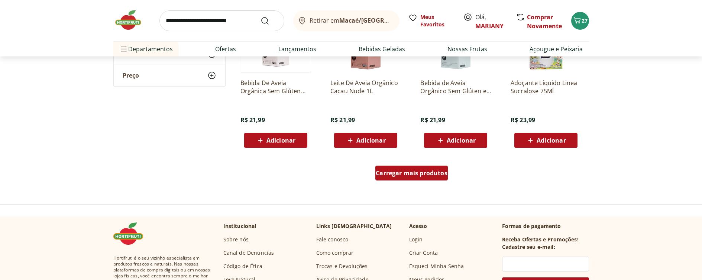
click at [417, 170] on span "Carregar mais produtos" at bounding box center [412, 173] width 72 height 6
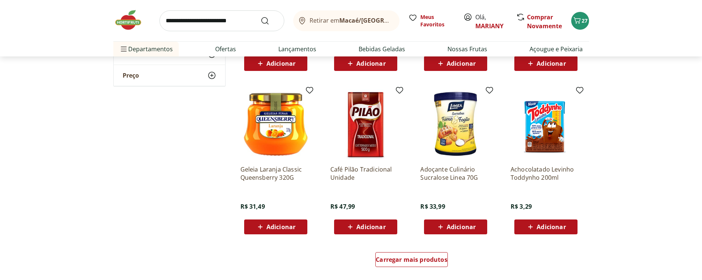
scroll to position [1348, 0]
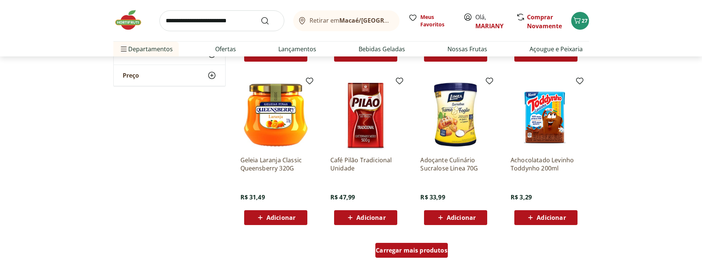
click at [388, 244] on div "Carregar mais produtos" at bounding box center [412, 250] width 73 height 15
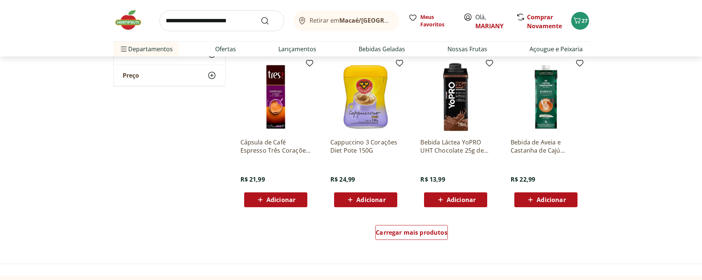
scroll to position [1869, 0]
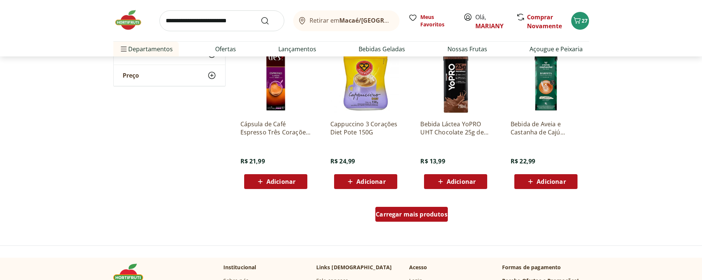
click at [394, 218] on span "Carregar mais produtos" at bounding box center [412, 215] width 72 height 6
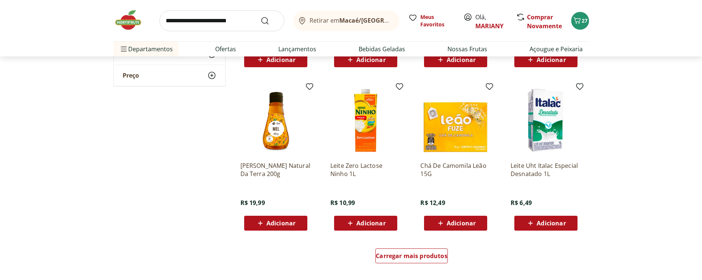
scroll to position [2317, 0]
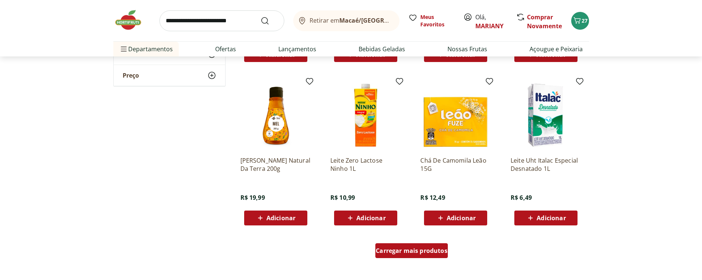
click at [393, 254] on span "Carregar mais produtos" at bounding box center [412, 251] width 72 height 6
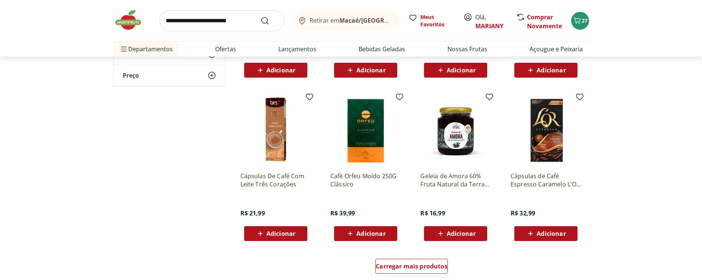
scroll to position [2866, 0]
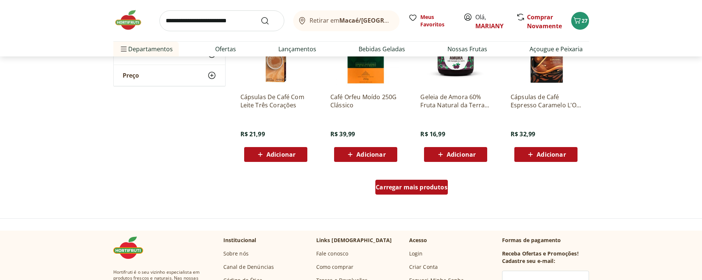
click at [408, 192] on div "Carregar mais produtos" at bounding box center [412, 187] width 73 height 15
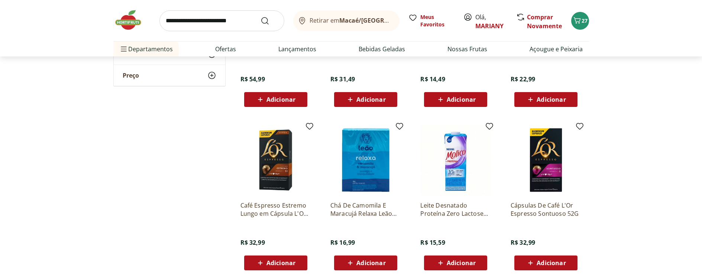
scroll to position [3360, 0]
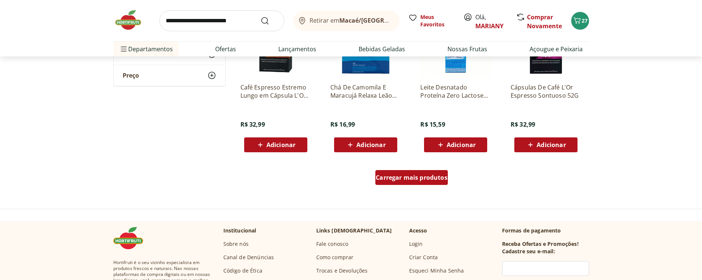
click at [400, 183] on div "Carregar mais produtos" at bounding box center [412, 177] width 73 height 15
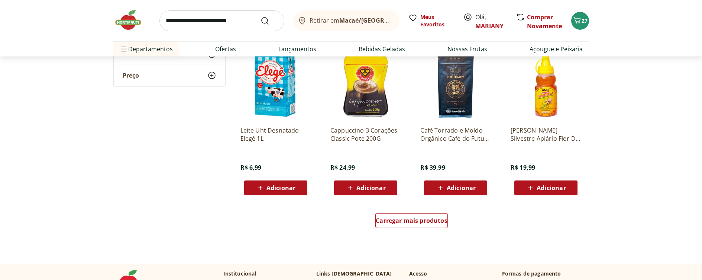
scroll to position [3840, 0]
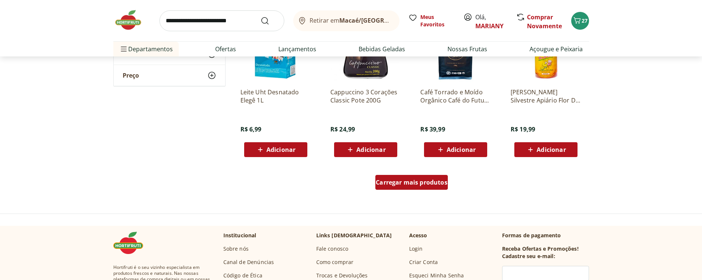
click at [427, 186] on span "Carregar mais produtos" at bounding box center [412, 183] width 72 height 6
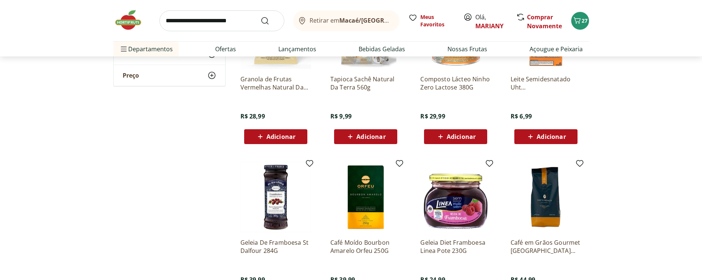
scroll to position [4294, 0]
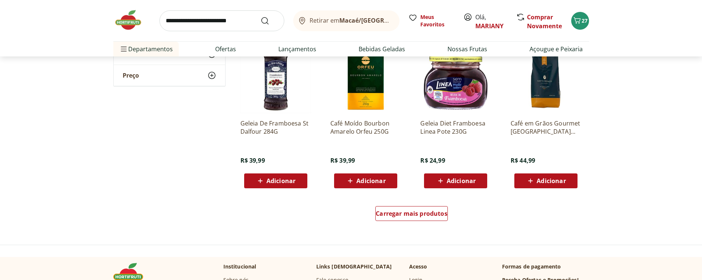
click at [218, 20] on input "search" at bounding box center [222, 20] width 125 height 21
type input "**********"
click at [261, 16] on button "Submit Search" at bounding box center [270, 20] width 18 height 9
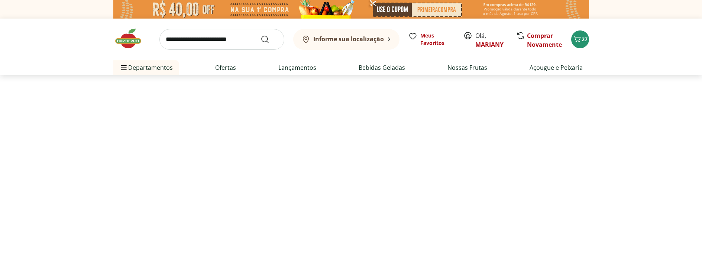
select select "**********"
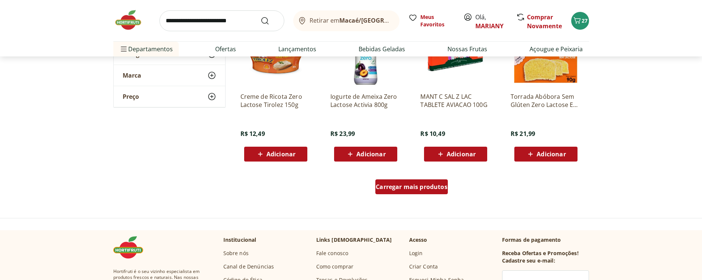
scroll to position [483, 0]
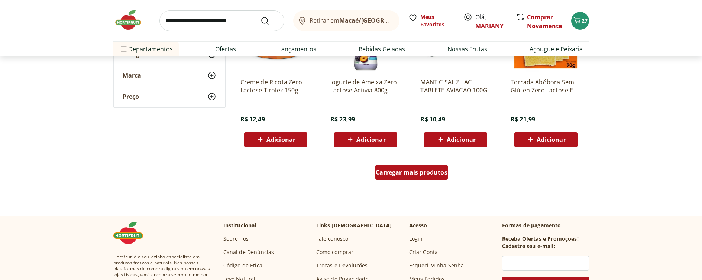
click at [404, 178] on div "Carregar mais produtos" at bounding box center [412, 172] width 73 height 15
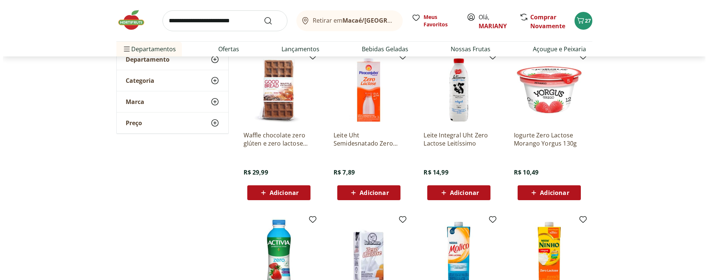
scroll to position [0, 0]
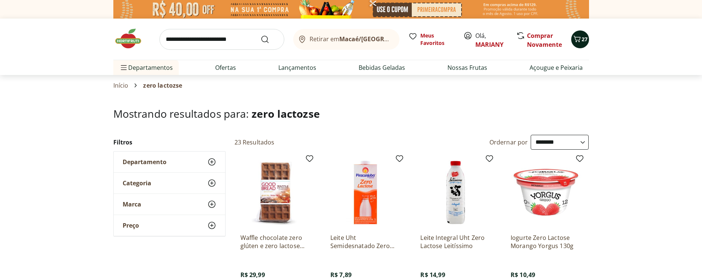
click at [580, 34] on div "27" at bounding box center [581, 39] width 6 height 12
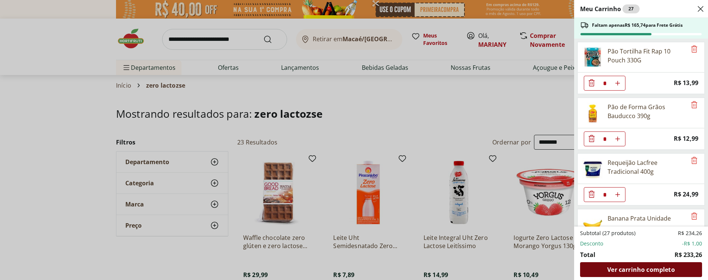
click at [622, 268] on span "Ver carrinho completo" at bounding box center [640, 270] width 67 height 6
